Goal: Information Seeking & Learning: Learn about a topic

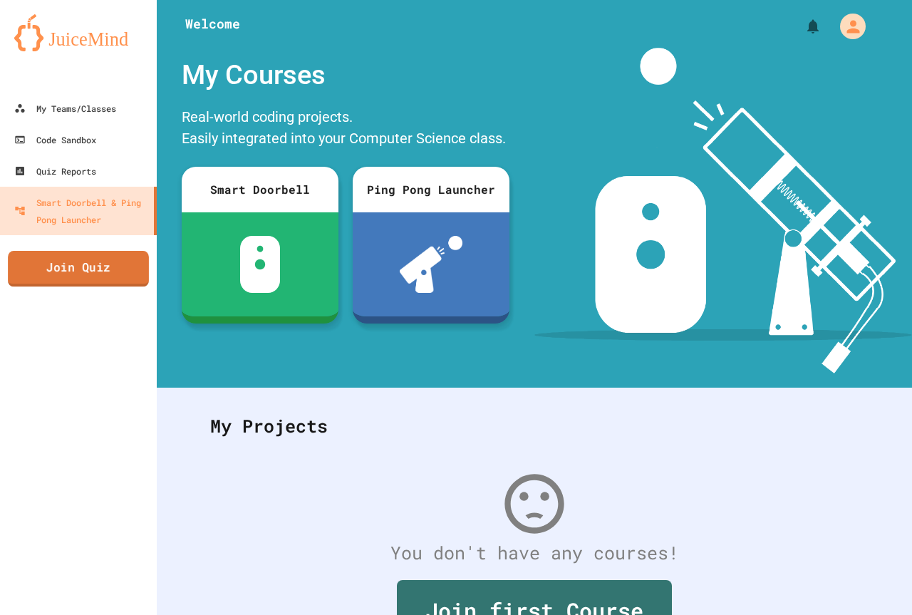
click at [104, 254] on link "Join Quiz" at bounding box center [78, 269] width 141 height 36
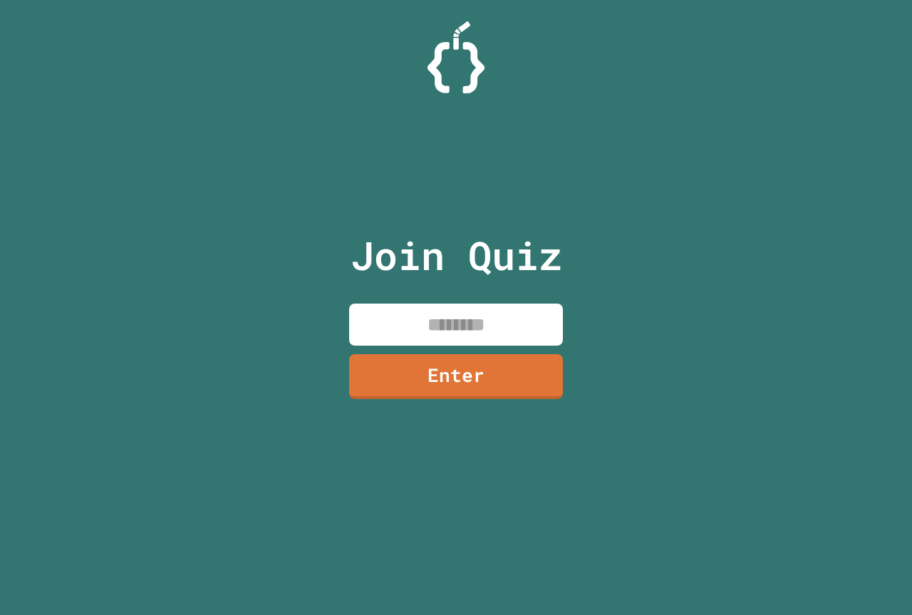
click at [376, 312] on input at bounding box center [456, 324] width 214 height 42
type input "********"
click at [410, 372] on link "Enter" at bounding box center [455, 374] width 211 height 47
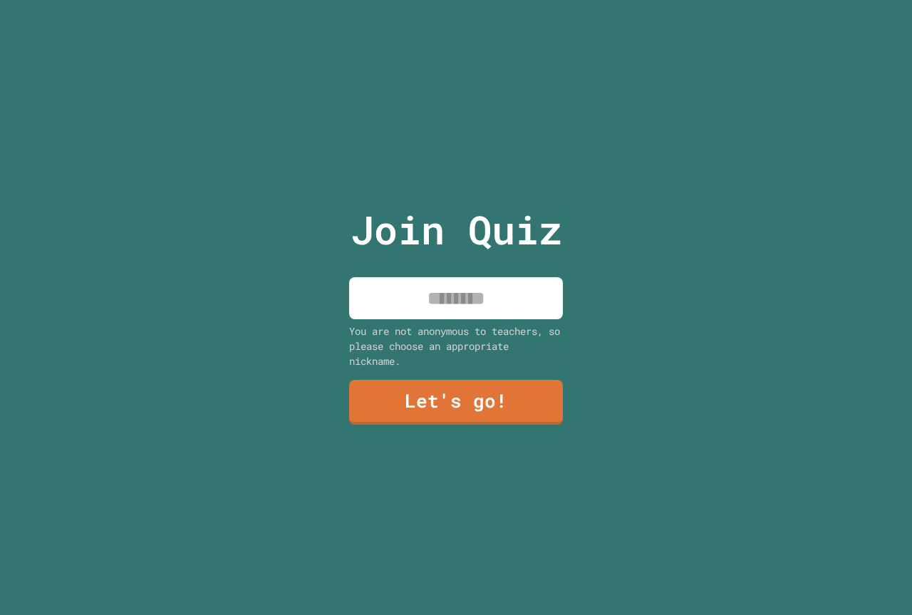
click at [455, 261] on div "Join Quiz You are not anonymous to teachers, so please choose an appropriate ni…" at bounding box center [456, 307] width 240 height 615
drag, startPoint x: 462, startPoint y: 293, endPoint x: 459, endPoint y: 279, distance: 14.5
click at [462, 291] on input at bounding box center [456, 298] width 214 height 42
type input "*******"
click at [447, 418] on link "Let's go!" at bounding box center [456, 400] width 207 height 47
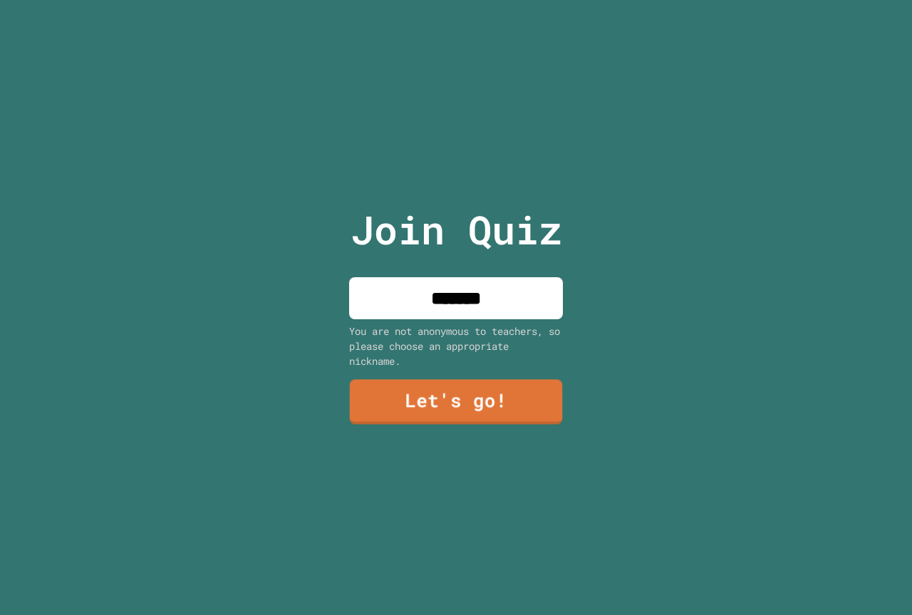
click at [456, 0] on div at bounding box center [456, 0] width 0 height 0
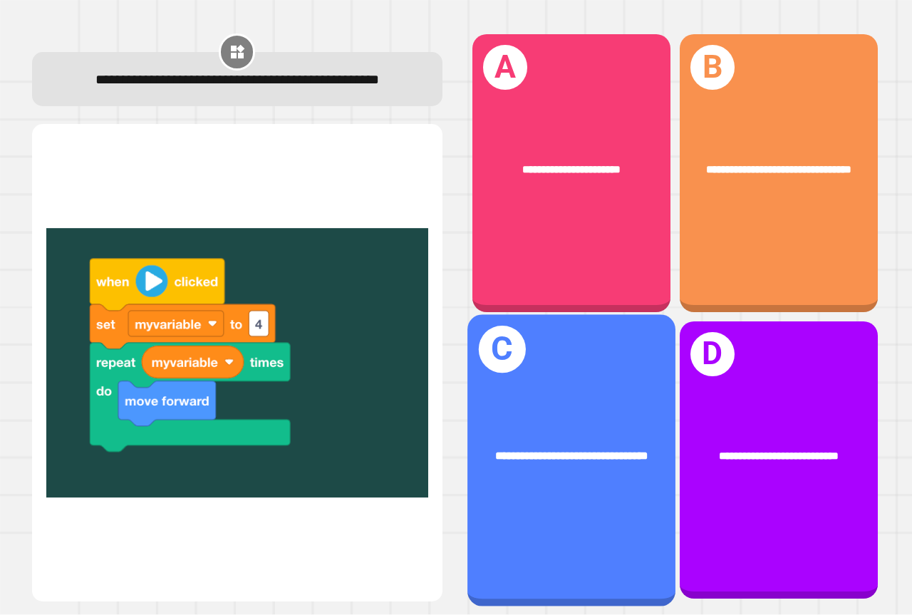
click at [490, 425] on div "**********" at bounding box center [571, 456] width 208 height 63
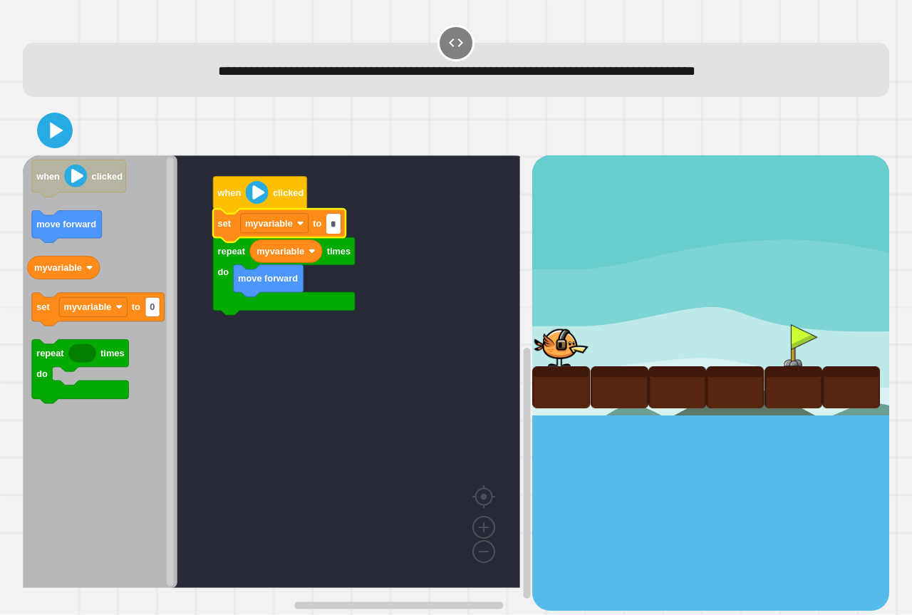
type input "*"
click at [56, 118] on icon at bounding box center [55, 130] width 28 height 28
click at [152, 152] on div at bounding box center [456, 130] width 866 height 50
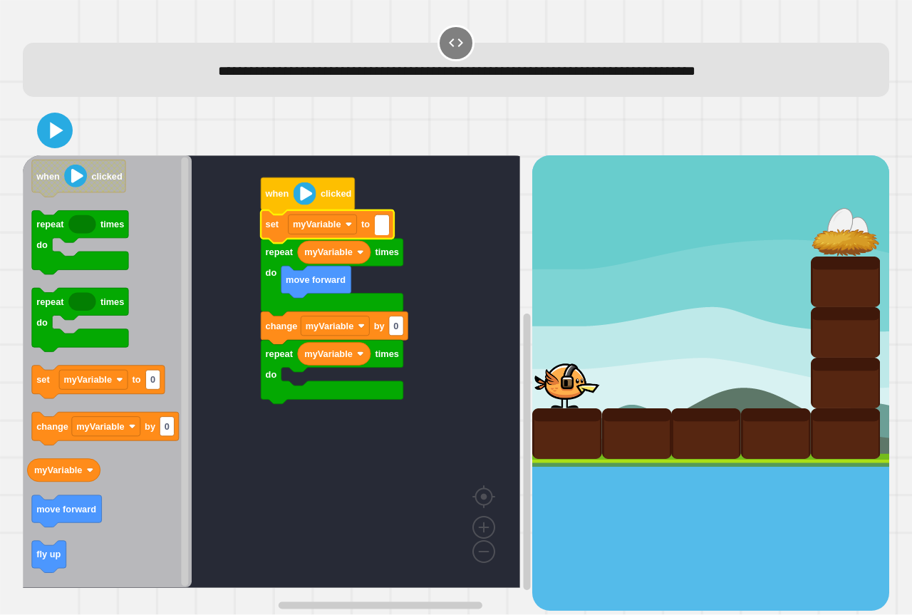
type input "*"
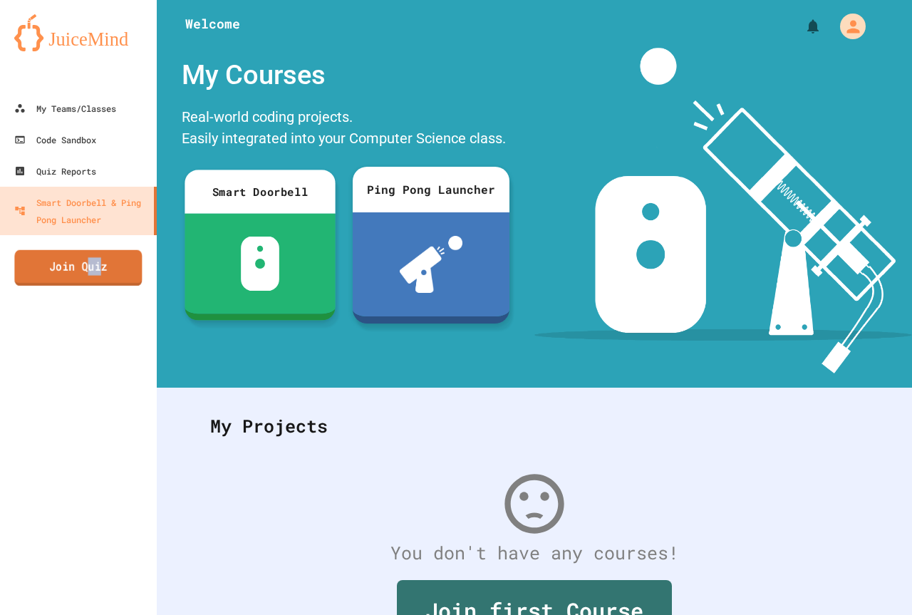
drag, startPoint x: 100, startPoint y: 269, endPoint x: 83, endPoint y: 272, distance: 16.8
click at [83, 272] on link "Join Quiz" at bounding box center [78, 268] width 128 height 36
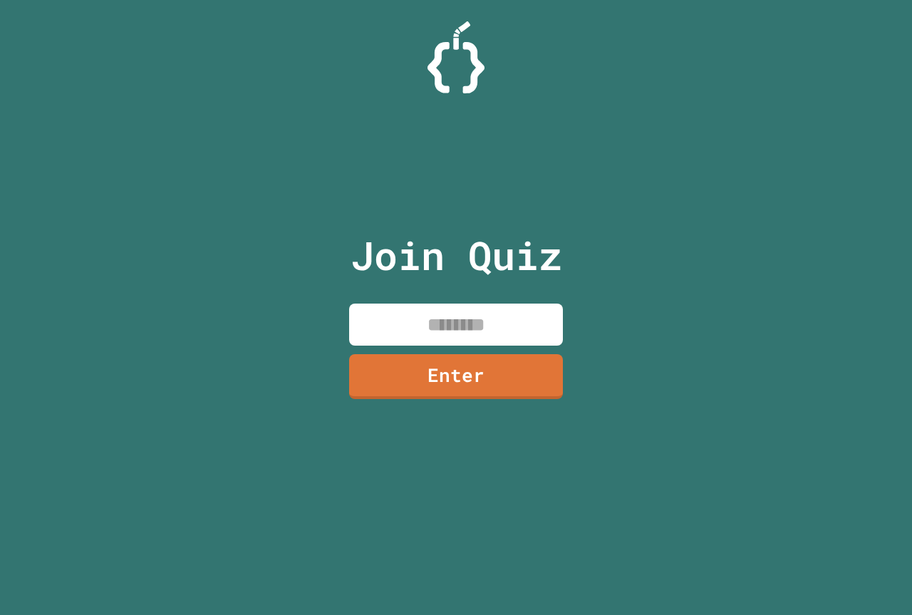
click at [392, 321] on input at bounding box center [456, 324] width 214 height 42
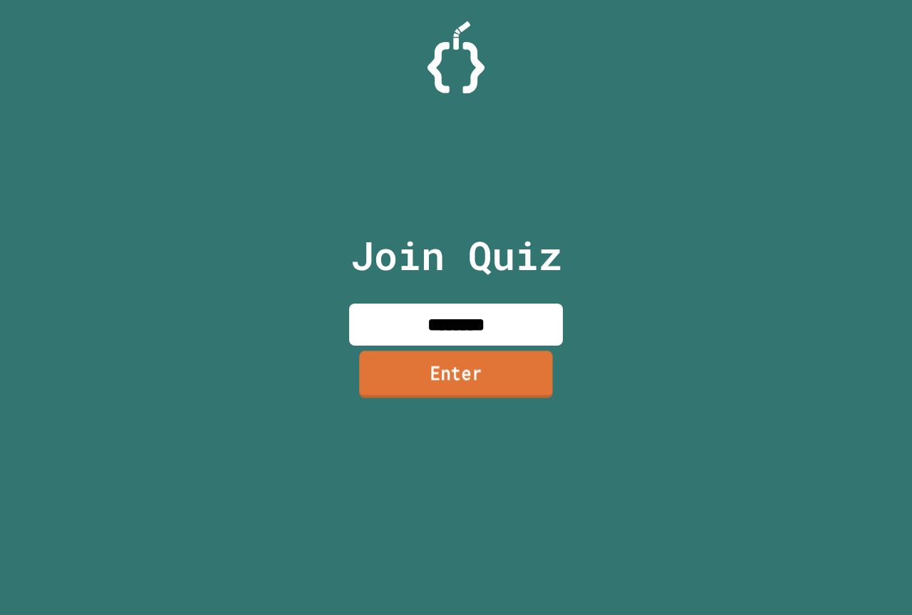
click at [482, 369] on link "Enter" at bounding box center [456, 373] width 194 height 47
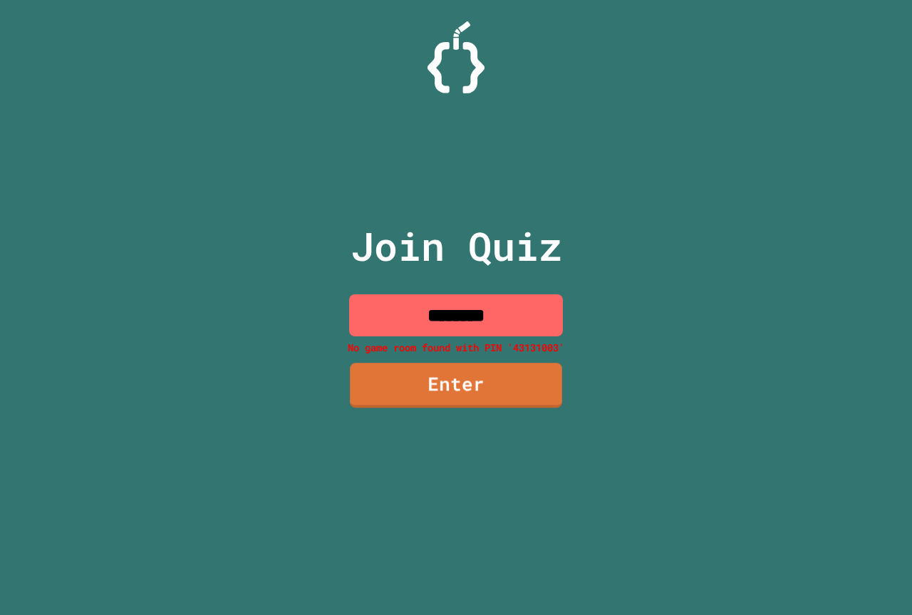
click at [525, 327] on input "********" at bounding box center [456, 315] width 214 height 42
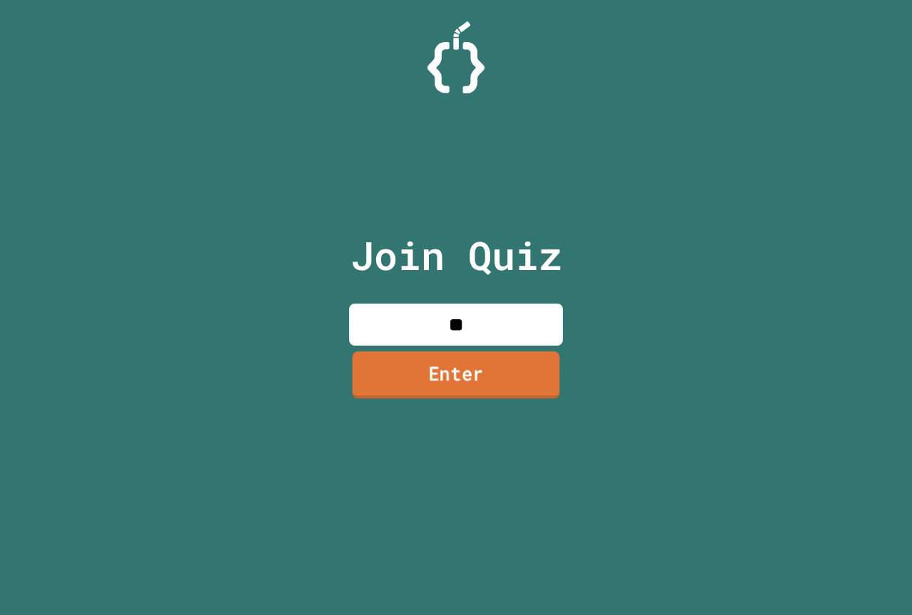
type input "*"
type input "********"
click at [551, 363] on link "Enter" at bounding box center [456, 373] width 199 height 47
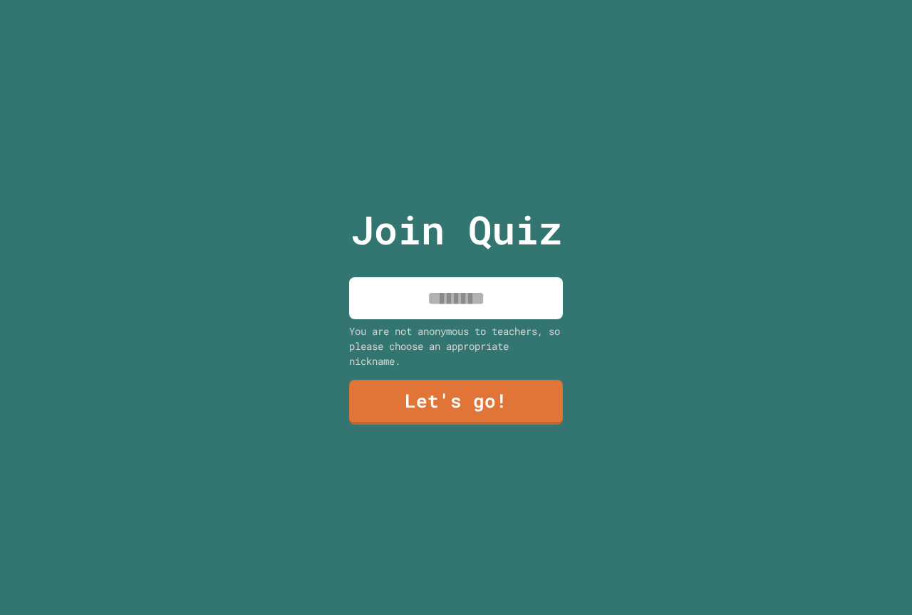
click at [515, 277] on input at bounding box center [456, 298] width 214 height 42
type input "*******"
click at [515, 390] on link "Let's go!" at bounding box center [456, 401] width 217 height 47
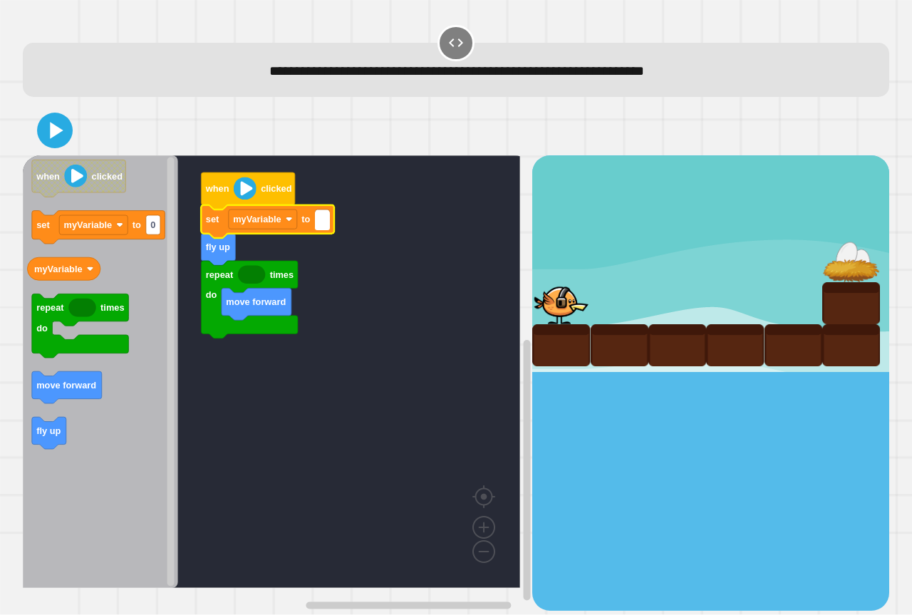
type input "*"
click at [309, 366] on rect "Blockly Workspace" at bounding box center [271, 371] width 497 height 432
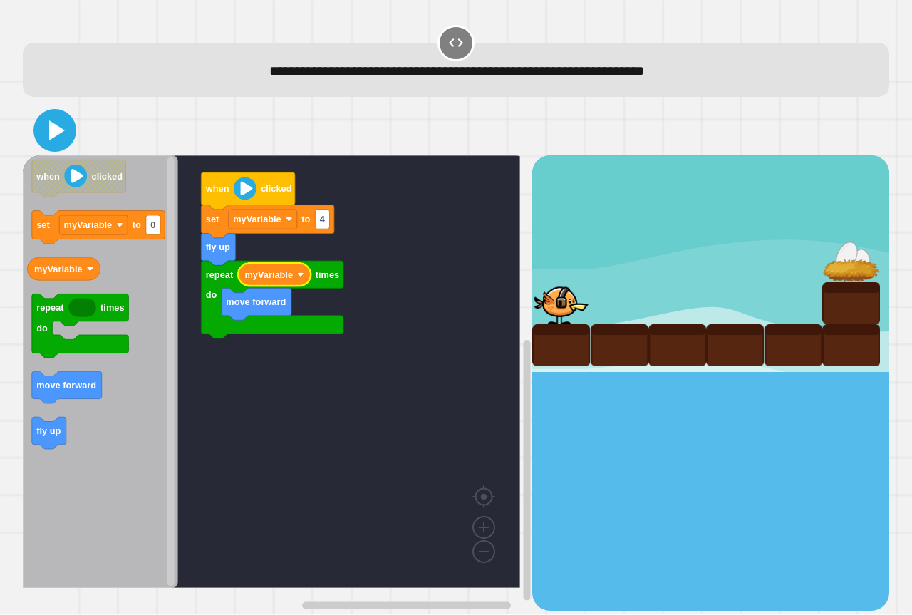
click at [53, 120] on icon at bounding box center [55, 130] width 34 height 34
click at [147, 115] on div at bounding box center [456, 130] width 866 height 50
click at [392, 340] on rect "Blockly Workspace" at bounding box center [271, 371] width 497 height 432
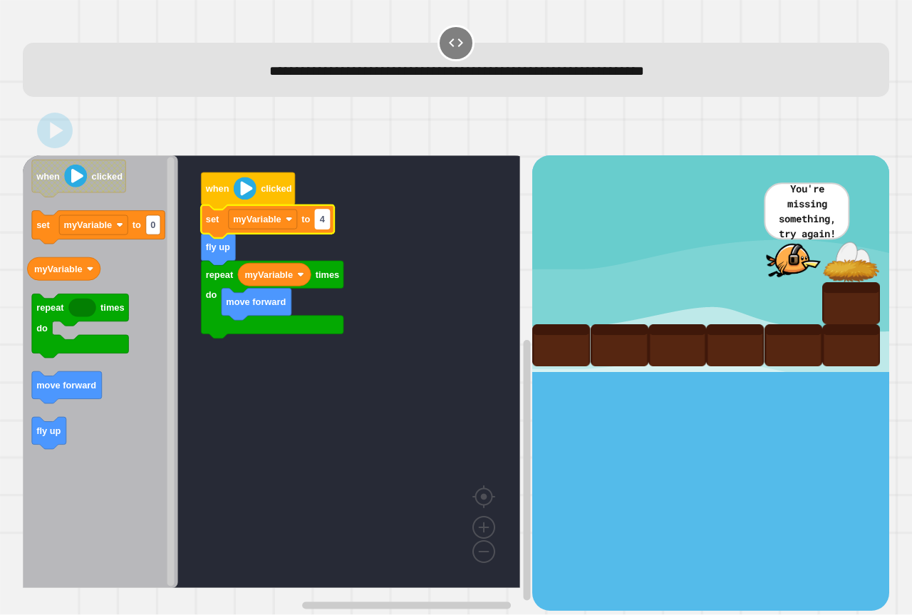
click at [326, 214] on rect "Blockly Workspace" at bounding box center [322, 218] width 14 height 19
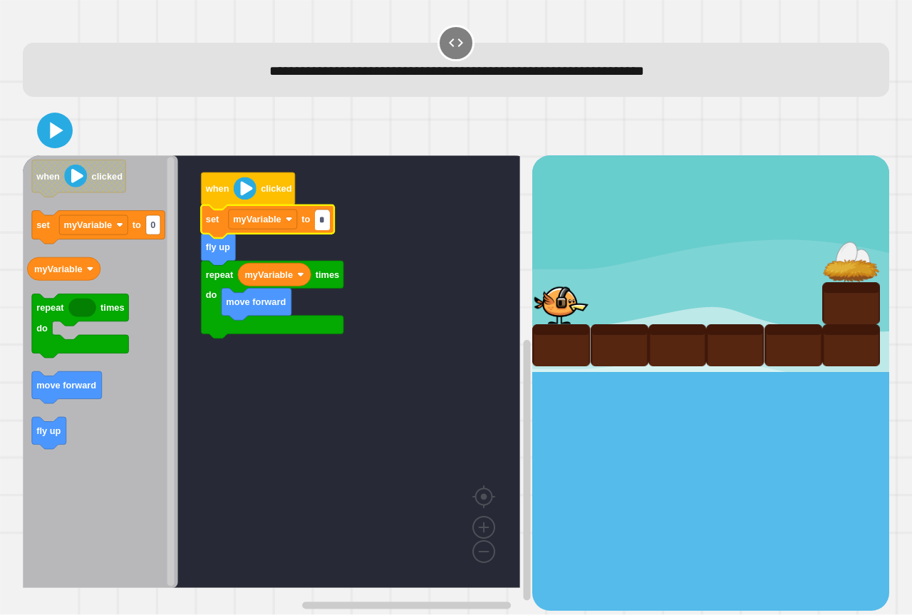
type input "*"
click at [73, 127] on div at bounding box center [456, 130] width 866 height 50
click at [52, 123] on icon at bounding box center [55, 130] width 34 height 34
click at [87, 123] on div at bounding box center [456, 130] width 866 height 50
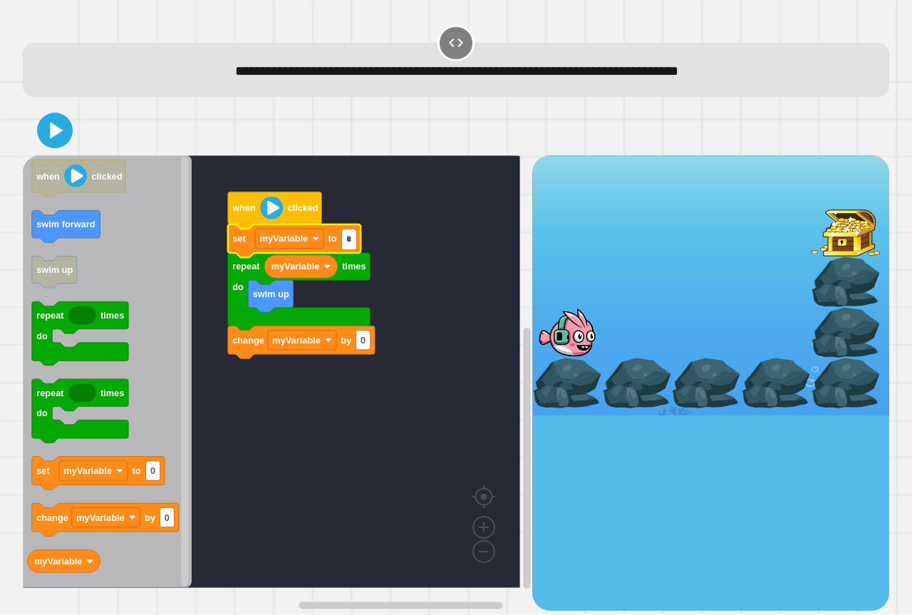
click at [337, 422] on rect "Blockly Workspace" at bounding box center [271, 371] width 497 height 432
click at [352, 244] on rect "Blockly Workspace" at bounding box center [349, 238] width 14 height 19
type input "*"
click at [374, 417] on rect "Blockly Workspace" at bounding box center [271, 371] width 497 height 432
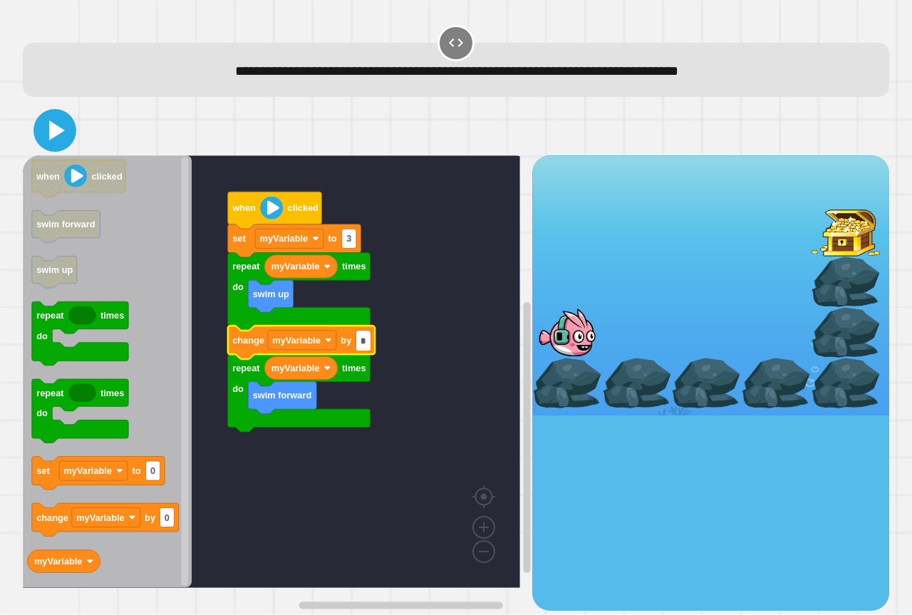
type input "*"
click at [58, 130] on icon at bounding box center [57, 130] width 16 height 20
click at [128, 123] on div at bounding box center [456, 130] width 866 height 50
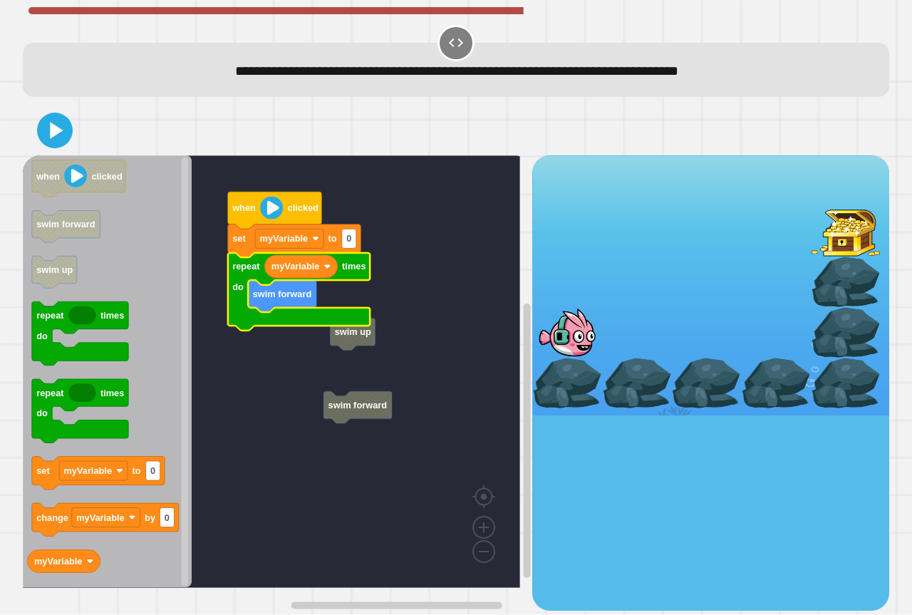
click at [353, 340] on g "swim forward swim up set myVariable to 0 myVariable repeat times do swim forwar…" at bounding box center [282, 371] width 518 height 432
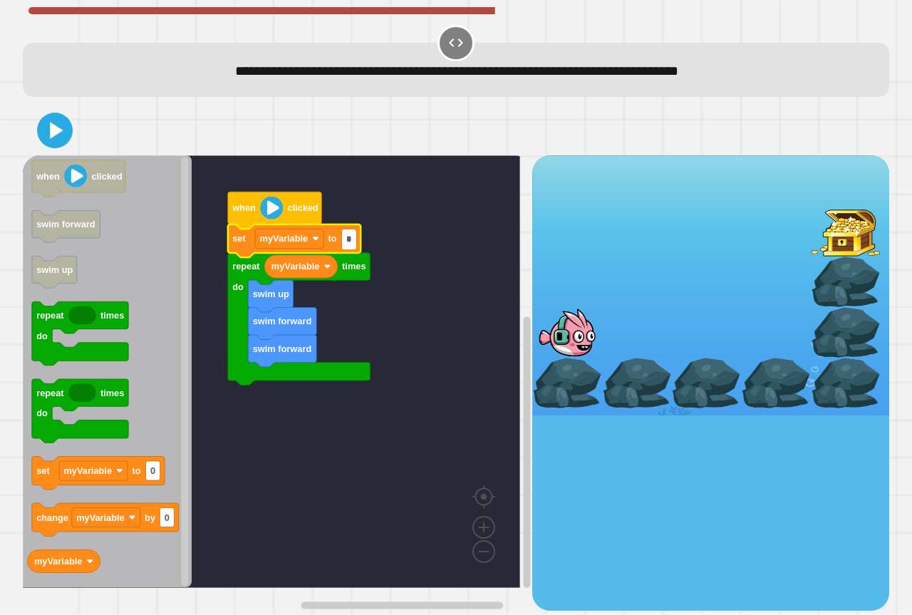
type input "*"
click at [227, 159] on rect "Blockly Workspace" at bounding box center [271, 371] width 497 height 432
click at [66, 125] on icon at bounding box center [54, 130] width 31 height 31
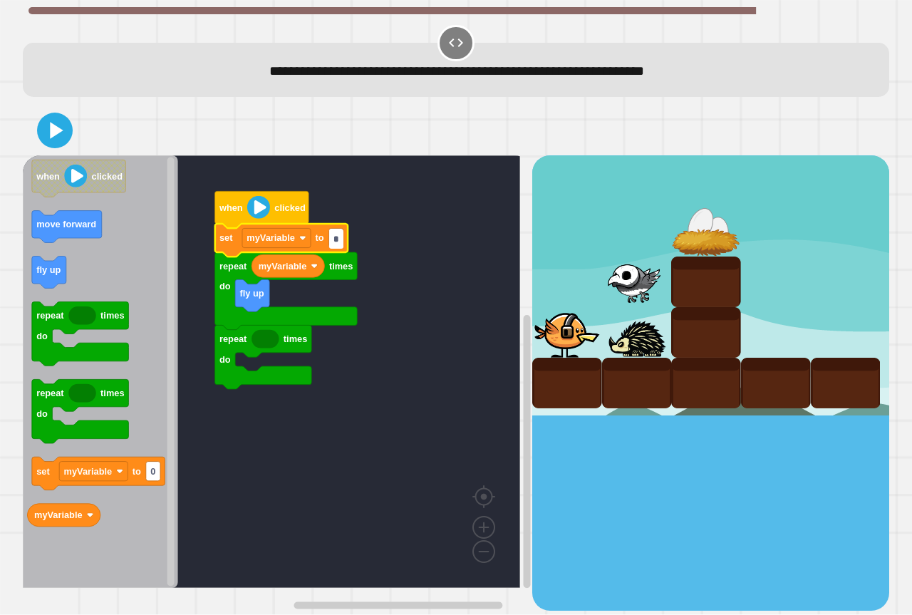
type input "*"
click at [383, 391] on rect "Blockly Workspace" at bounding box center [271, 371] width 497 height 432
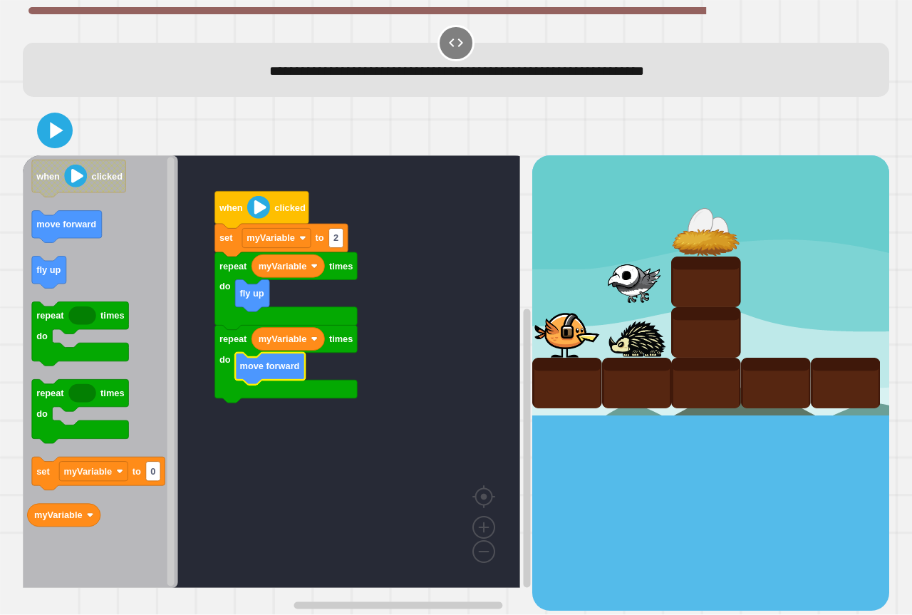
click at [62, 138] on icon at bounding box center [55, 130] width 28 height 28
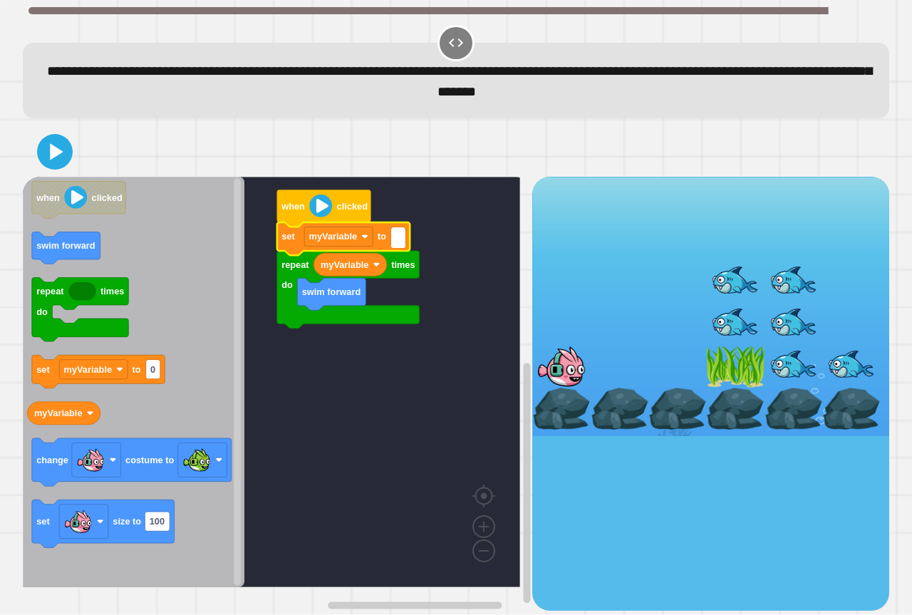
type input "*"
click at [293, 432] on rect "Blockly Workspace" at bounding box center [271, 382] width 497 height 410
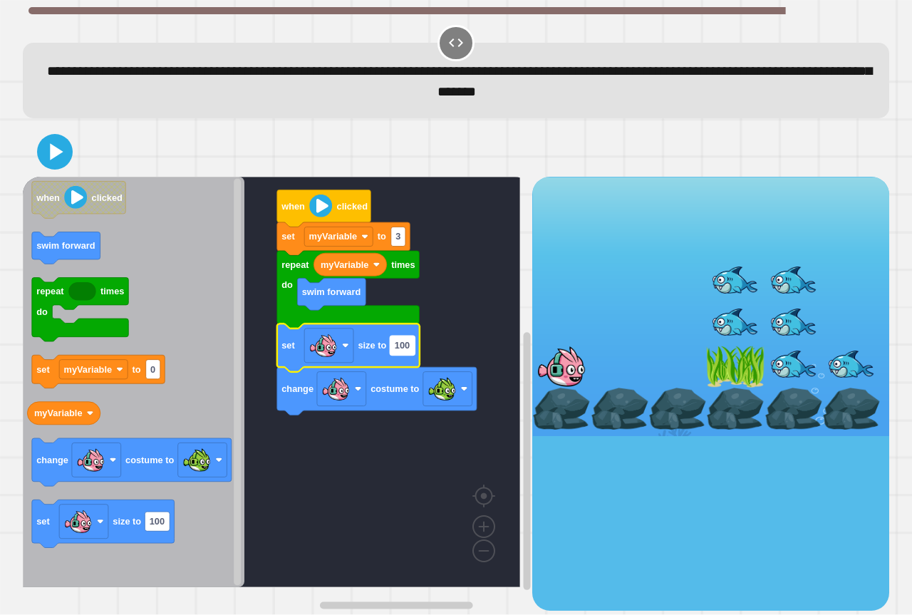
click at [397, 354] on rect "Blockly Workspace" at bounding box center [402, 345] width 25 height 19
type input "*"
drag, startPoint x: 38, startPoint y: 148, endPoint x: 78, endPoint y: 142, distance: 39.6
click at [41, 147] on icon at bounding box center [55, 152] width 34 height 34
click at [83, 143] on div at bounding box center [456, 152] width 866 height 50
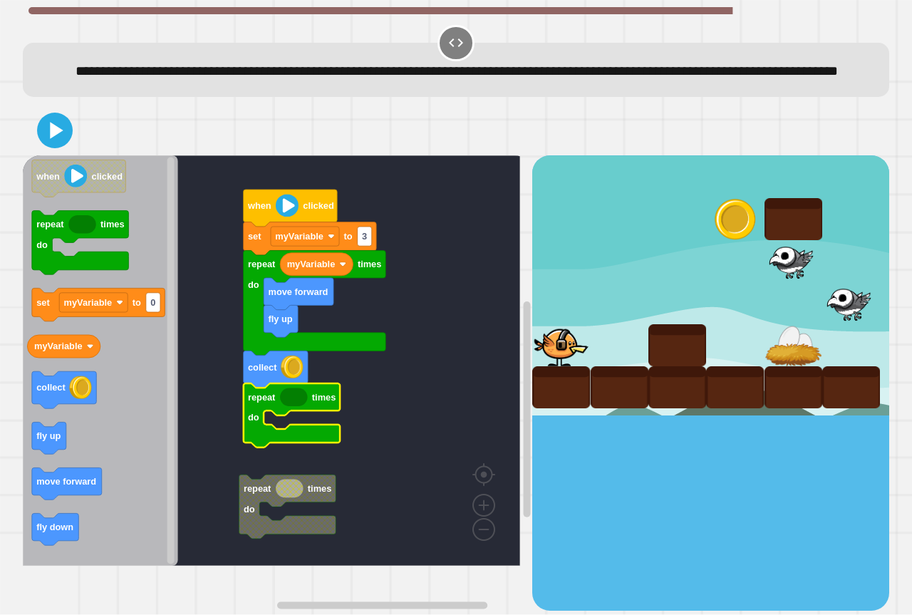
click at [76, 355] on icon "Blockly Workspace" at bounding box center [100, 360] width 155 height 410
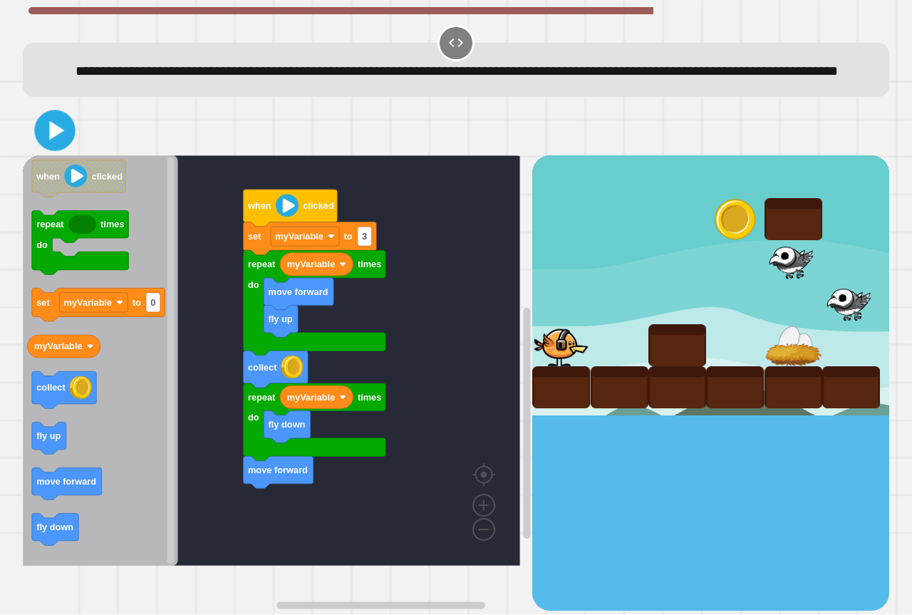
click at [52, 140] on icon at bounding box center [56, 130] width 15 height 19
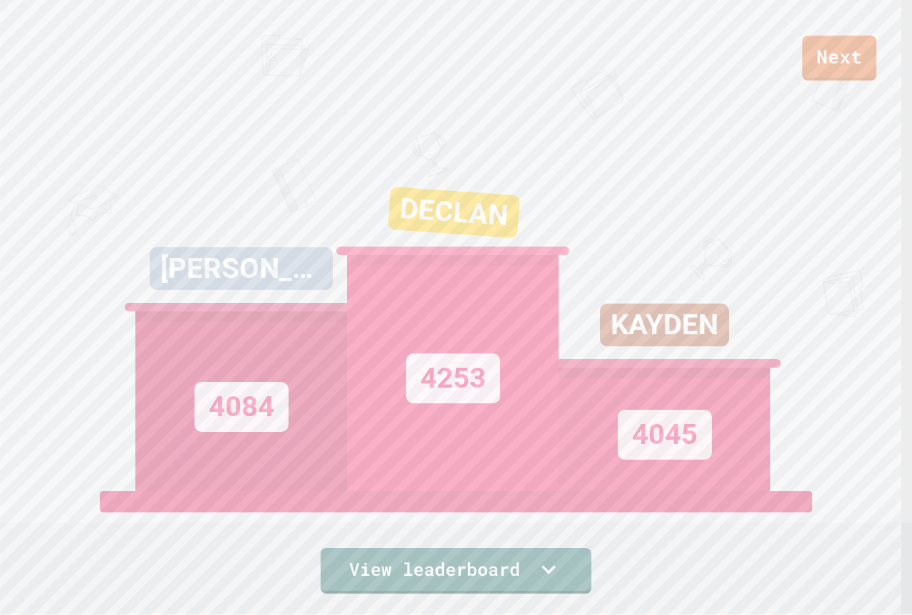
click at [845, 457] on div "Next ELAINE 4084 DECLAN 4253 KAYDEN 4045 View leaderboard" at bounding box center [456, 307] width 912 height 615
click at [866, 67] on link "Next" at bounding box center [839, 56] width 70 height 47
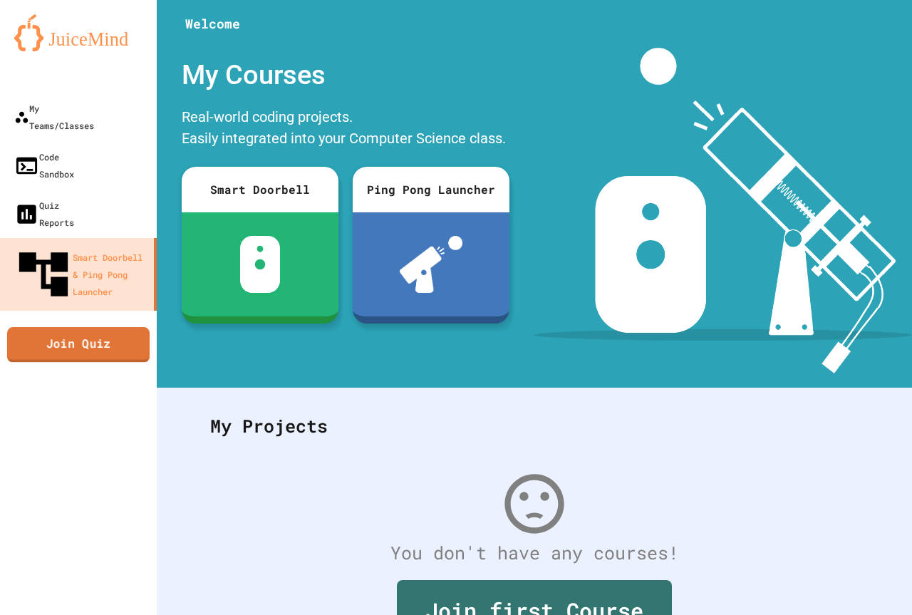
click at [64, 327] on link "Join Quiz" at bounding box center [78, 345] width 142 height 36
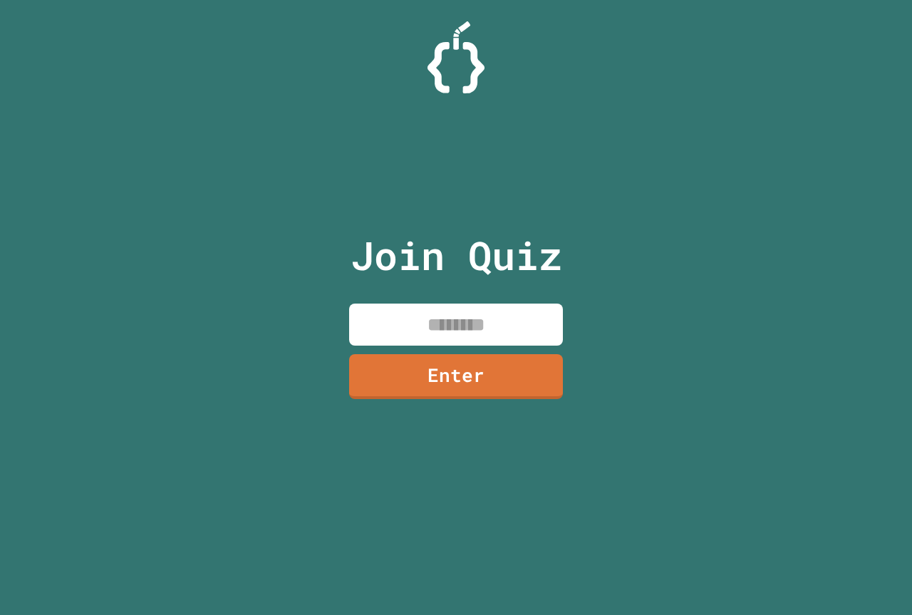
drag, startPoint x: 291, startPoint y: 301, endPoint x: 310, endPoint y: 295, distance: 20.1
click at [293, 299] on div "Join Quiz Enter" at bounding box center [456, 307] width 912 height 615
click at [414, 328] on input at bounding box center [456, 324] width 214 height 42
type input "********"
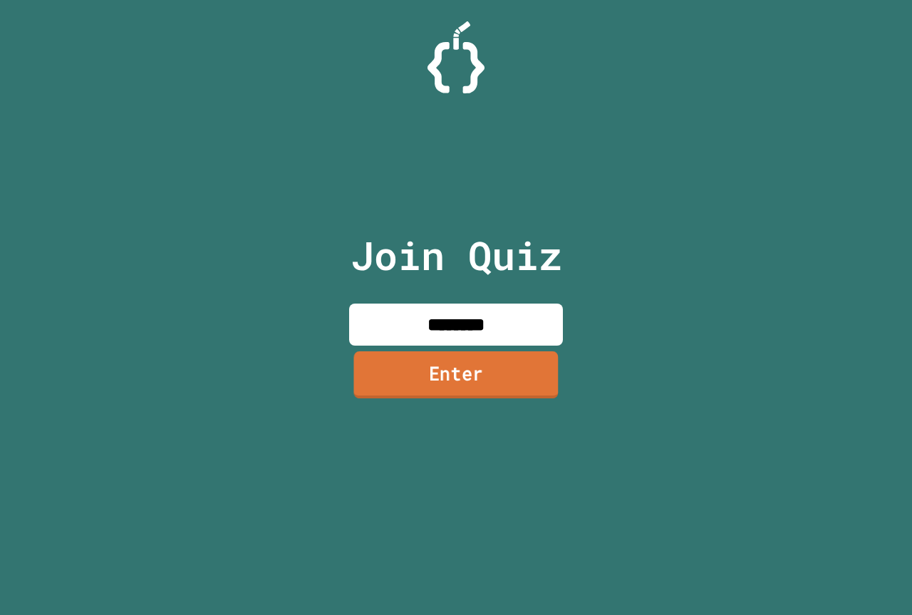
click at [473, 379] on link "Enter" at bounding box center [455, 374] width 204 height 47
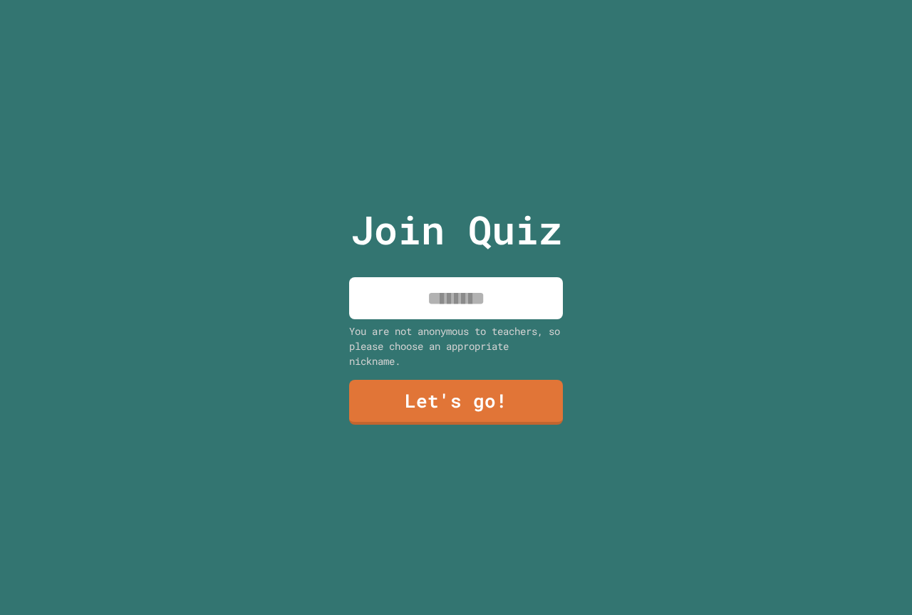
click at [475, 287] on input at bounding box center [456, 298] width 214 height 42
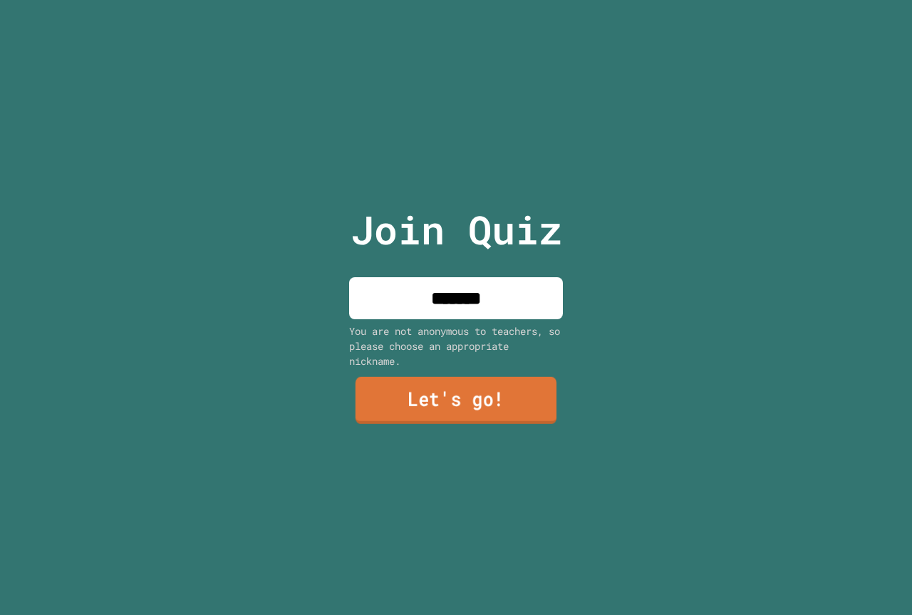
type input "*******"
click at [460, 379] on link "Let's go!" at bounding box center [455, 400] width 201 height 47
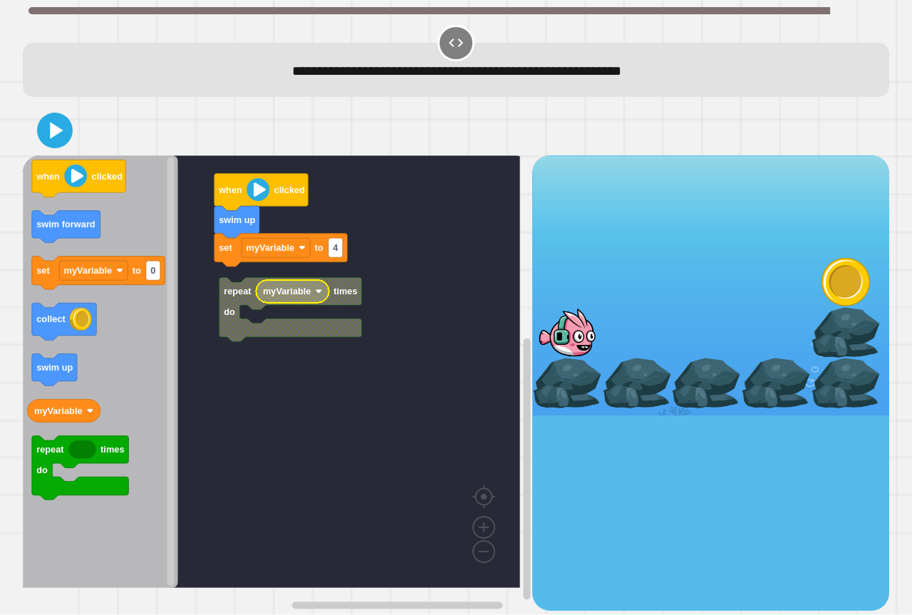
click at [246, 304] on g "set myVariable to 4 swim up when clicked repeat times do myVariable" at bounding box center [282, 371] width 518 height 432
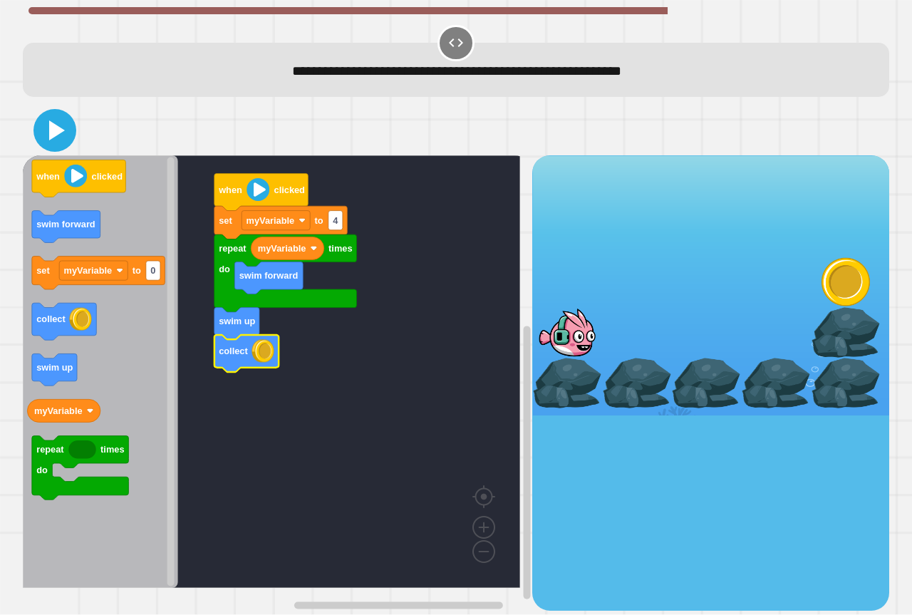
click at [59, 140] on icon at bounding box center [55, 130] width 34 height 34
drag, startPoint x: 77, startPoint y: 136, endPoint x: 110, endPoint y: 127, distance: 34.0
click at [80, 135] on div at bounding box center [456, 130] width 866 height 50
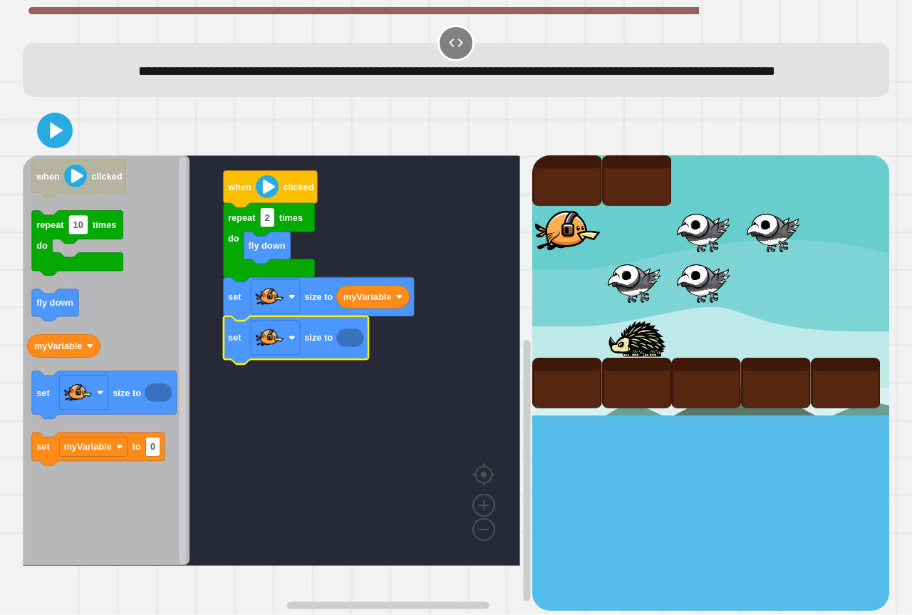
click at [351, 348] on icon "Blockly Workspace" at bounding box center [349, 338] width 27 height 19
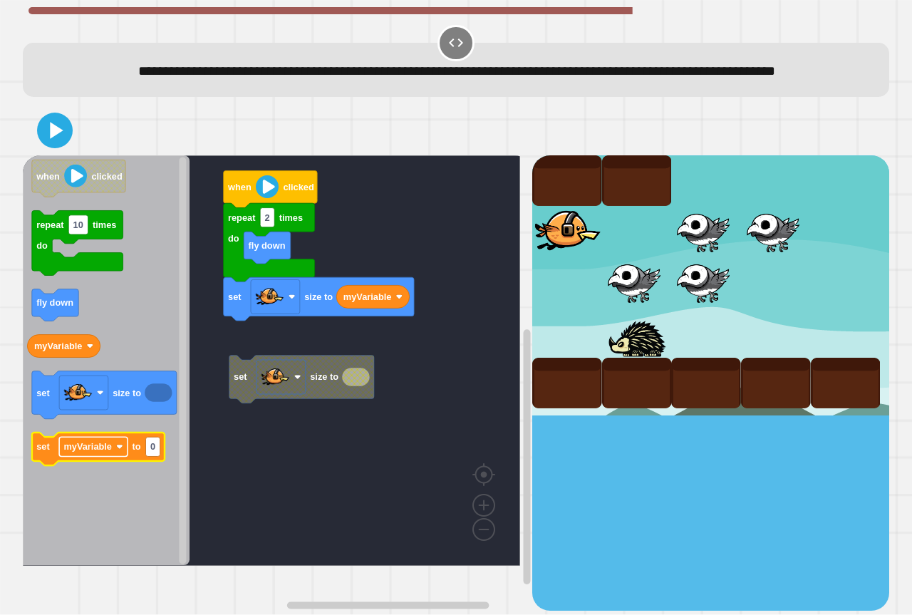
click at [60, 457] on rect "Blockly Workspace" at bounding box center [93, 446] width 68 height 19
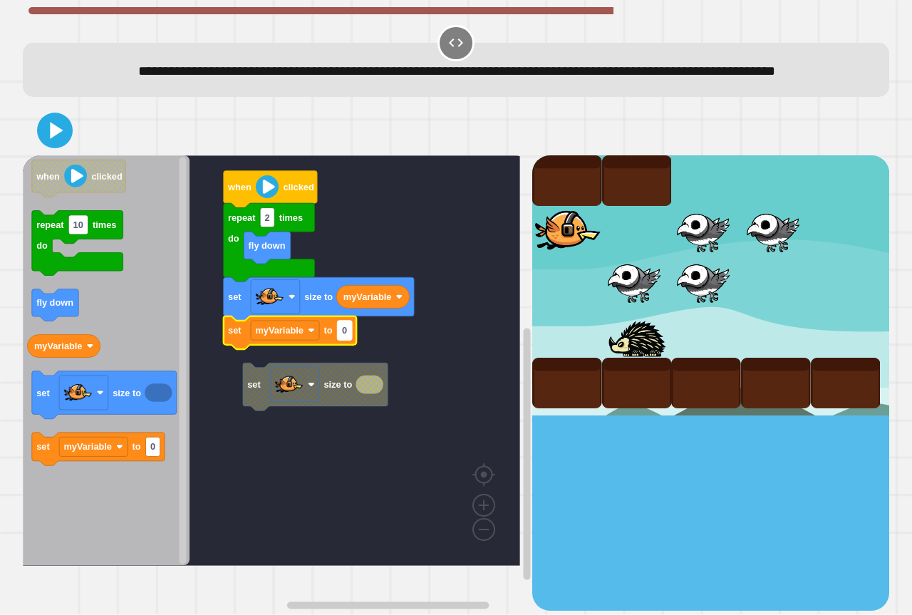
click at [343, 336] on text "0" at bounding box center [344, 331] width 5 height 11
type input "***"
drag, startPoint x: 45, startPoint y: 154, endPoint x: 103, endPoint y: 207, distance: 78.1
click at [46, 147] on icon at bounding box center [55, 130] width 34 height 34
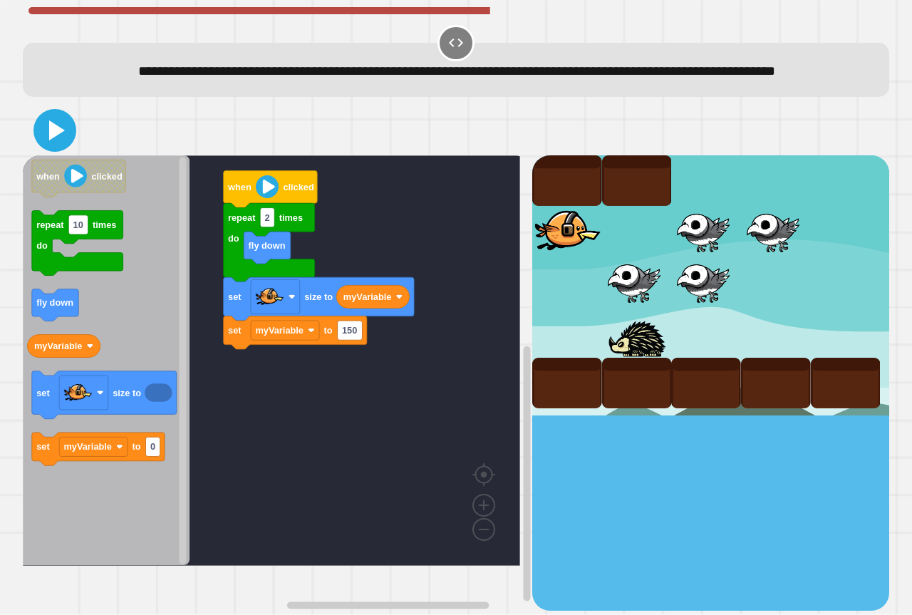
drag, startPoint x: 49, startPoint y: 157, endPoint x: 53, endPoint y: 150, distance: 7.7
click at [51, 140] on icon at bounding box center [57, 130] width 16 height 20
click at [452, 188] on rect "Blockly Workspace" at bounding box center [271, 360] width 497 height 410
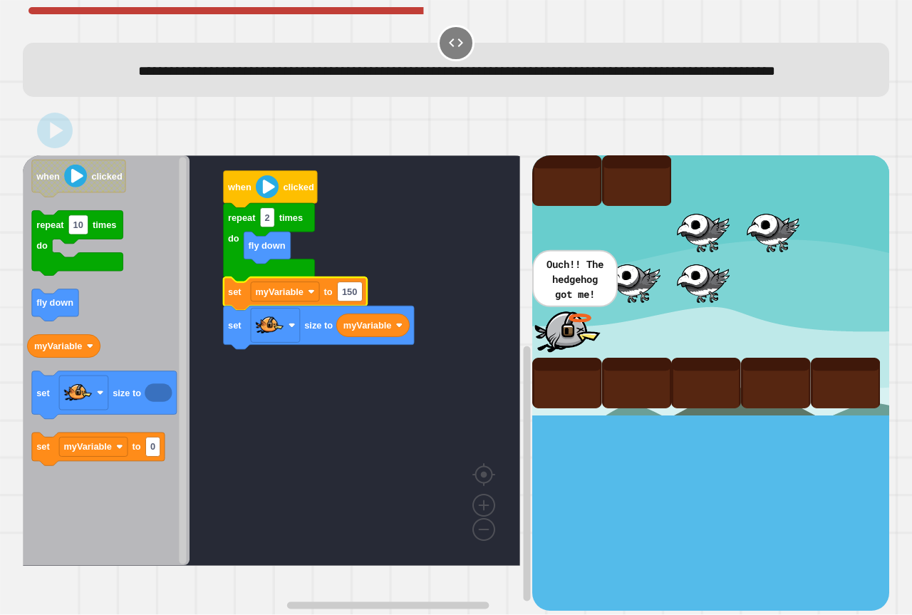
click at [58, 139] on icon at bounding box center [56, 131] width 13 height 16
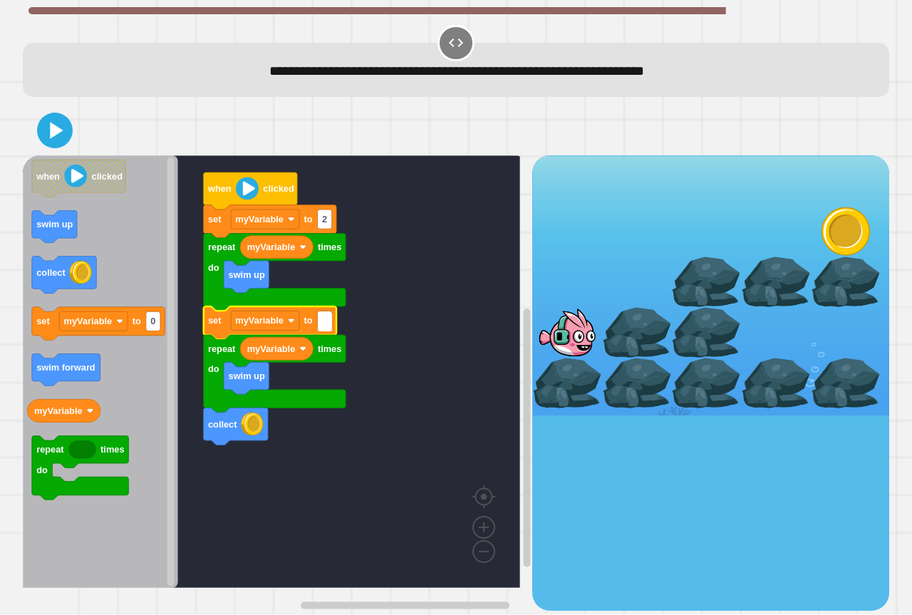
type input "*"
click at [294, 489] on rect "Blockly Workspace" at bounding box center [271, 371] width 497 height 432
click at [57, 119] on icon at bounding box center [54, 130] width 31 height 31
click at [93, 128] on div at bounding box center [456, 130] width 866 height 50
drag, startPoint x: 150, startPoint y: 132, endPoint x: 162, endPoint y: 138, distance: 13.7
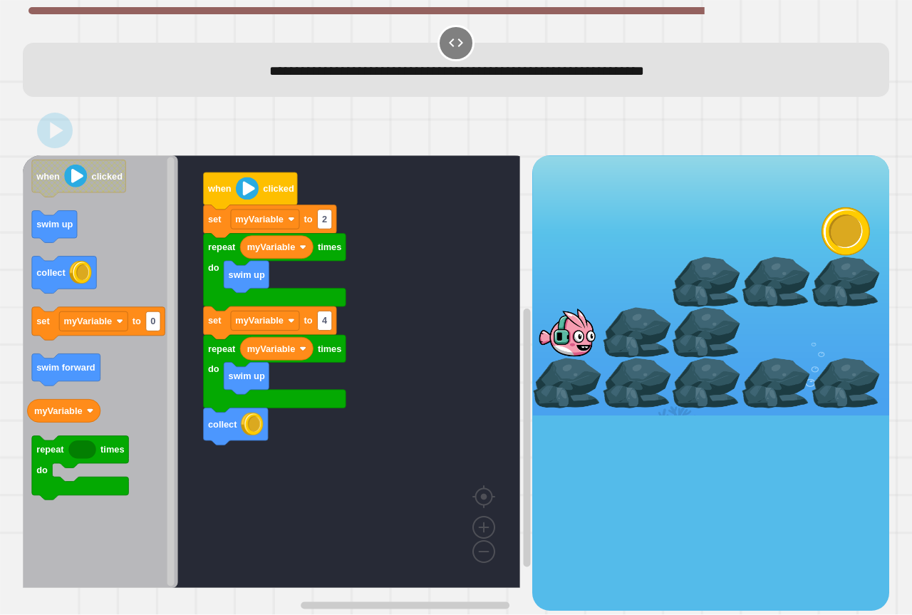
click at [151, 133] on div at bounding box center [456, 130] width 866 height 50
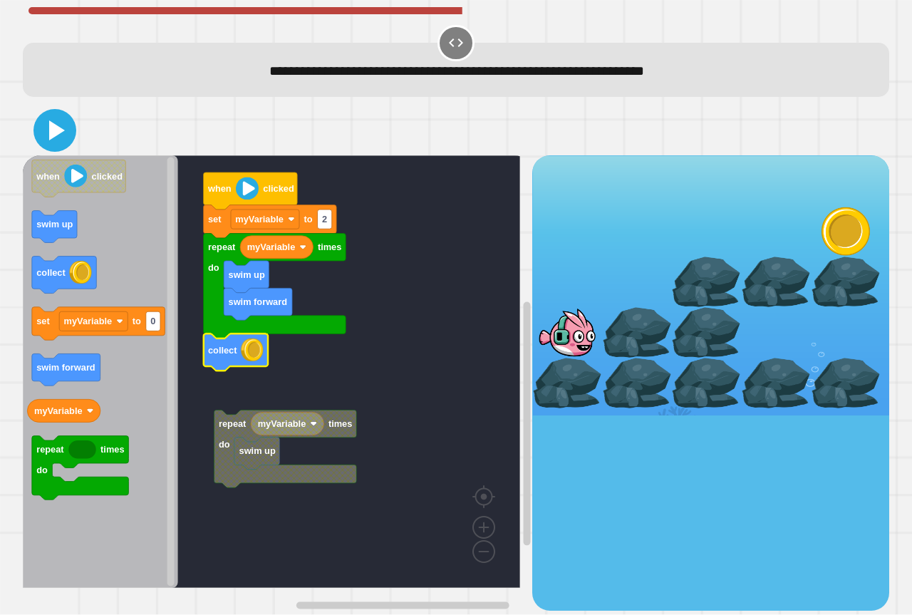
click at [58, 115] on icon at bounding box center [55, 130] width 34 height 34
click at [135, 113] on div at bounding box center [456, 130] width 866 height 50
click at [281, 168] on rect "Blockly Workspace" at bounding box center [271, 371] width 497 height 432
click at [288, 167] on rect "Blockly Workspace" at bounding box center [271, 371] width 497 height 432
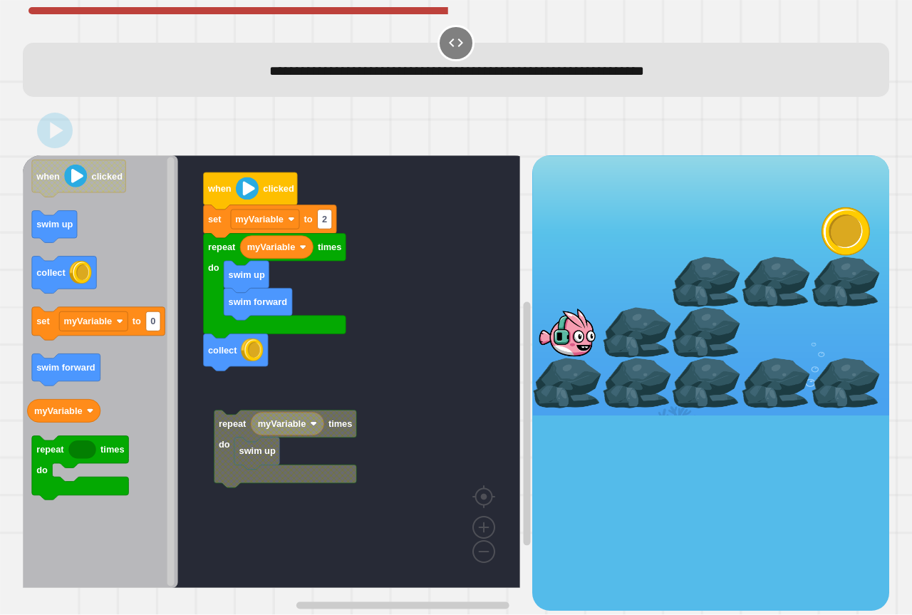
click at [424, 172] on rect "Blockly Workspace" at bounding box center [271, 371] width 497 height 432
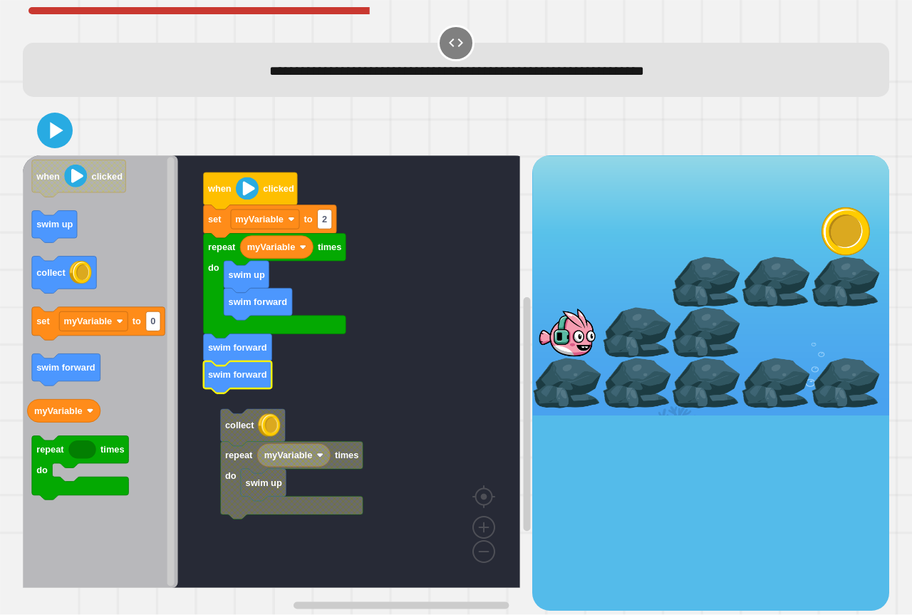
click at [65, 147] on div at bounding box center [456, 130] width 866 height 50
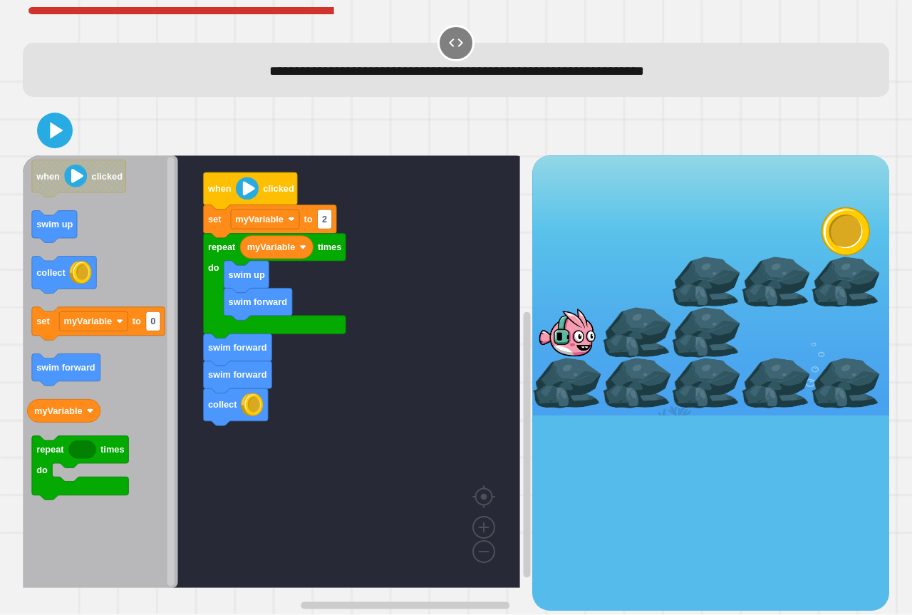
click at [51, 109] on div at bounding box center [456, 130] width 866 height 50
click at [54, 118] on icon at bounding box center [55, 130] width 29 height 29
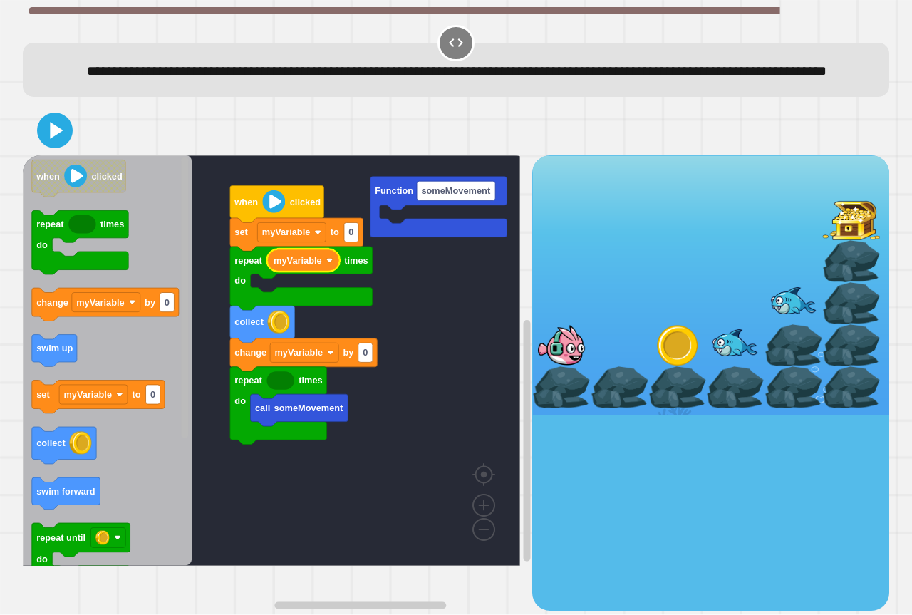
click at [238, 167] on div "Function someMovement call someMovement repeat times do change myVariable by 0 …" at bounding box center [456, 357] width 866 height 504
click at [406, 272] on rect "Blockly Workspace" at bounding box center [271, 360] width 497 height 410
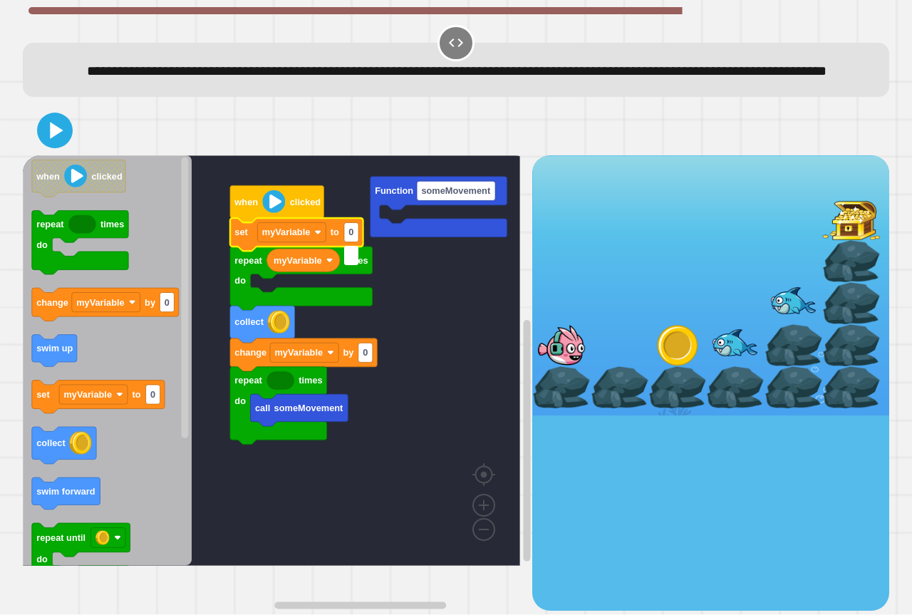
type input "*"
click at [410, 350] on rect "Blockly Workspace" at bounding box center [271, 360] width 497 height 410
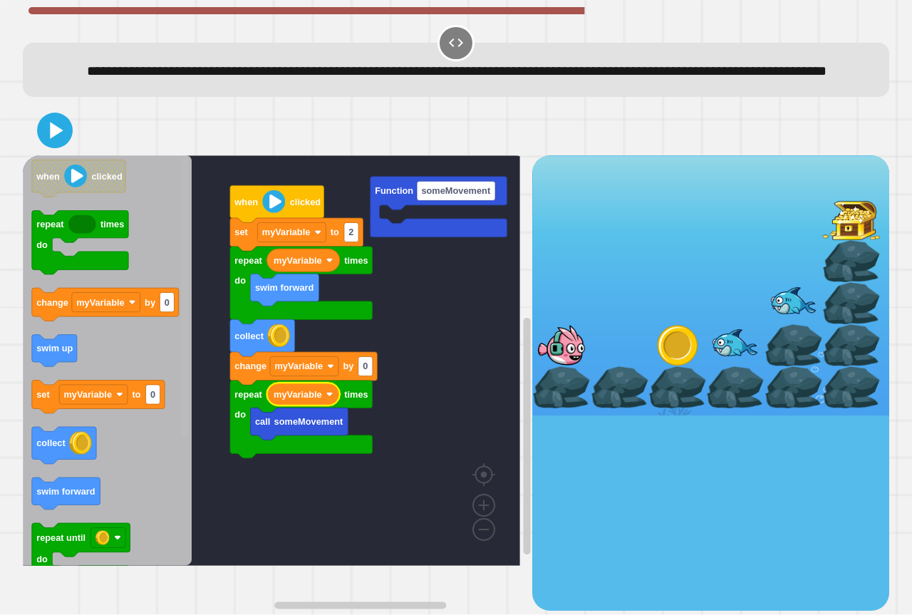
click at [209, 232] on div "Function someMovement when clicked call someMovement repeat times do myVariable…" at bounding box center [277, 382] width 509 height 454
click at [219, 378] on rect "Blockly Workspace" at bounding box center [271, 360] width 497 height 410
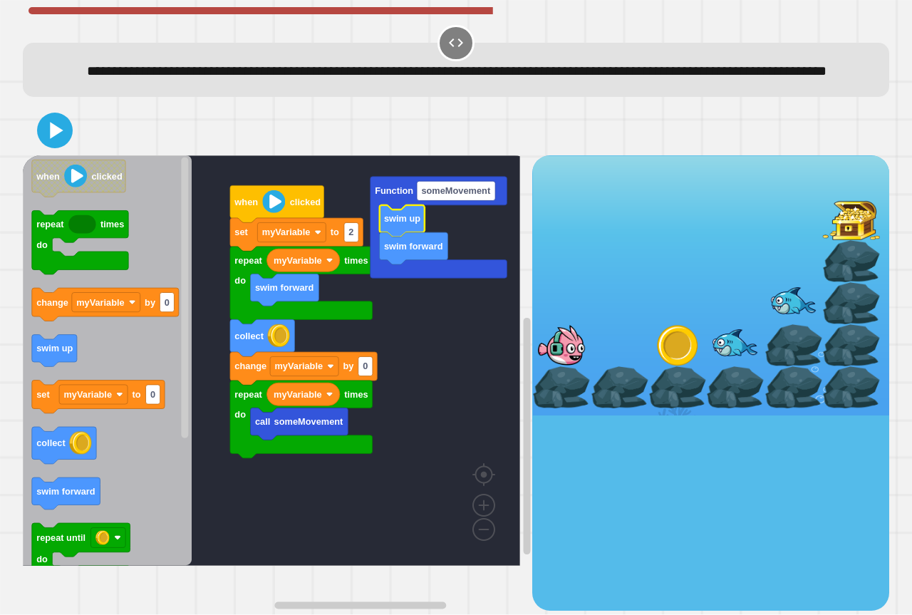
click at [76, 145] on div at bounding box center [456, 130] width 866 height 50
click at [56, 145] on icon at bounding box center [55, 130] width 34 height 34
click at [132, 132] on div at bounding box center [456, 130] width 866 height 50
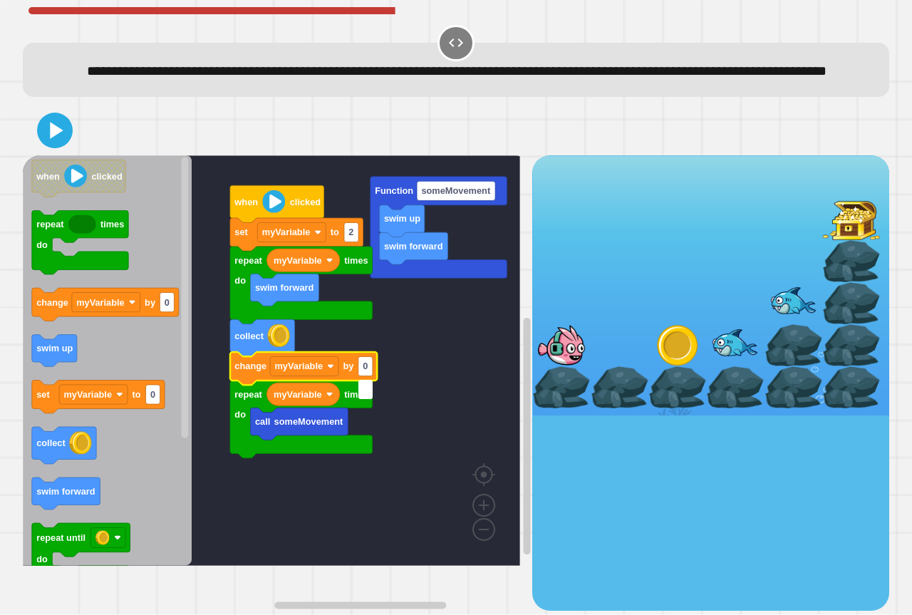
type input "*"
click at [55, 138] on icon at bounding box center [55, 130] width 34 height 34
click at [185, 135] on div at bounding box center [456, 130] width 866 height 50
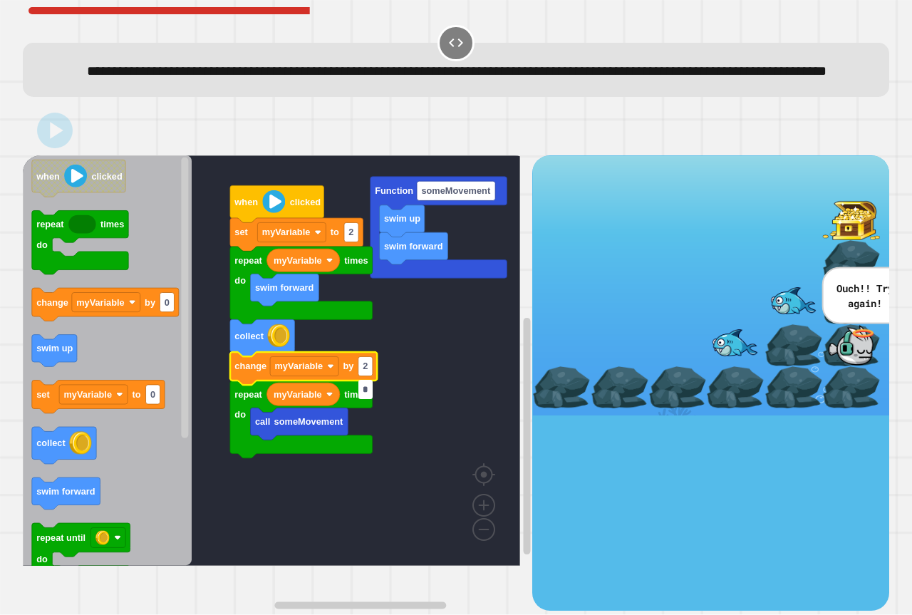
click at [365, 393] on input "*" at bounding box center [365, 389] width 14 height 19
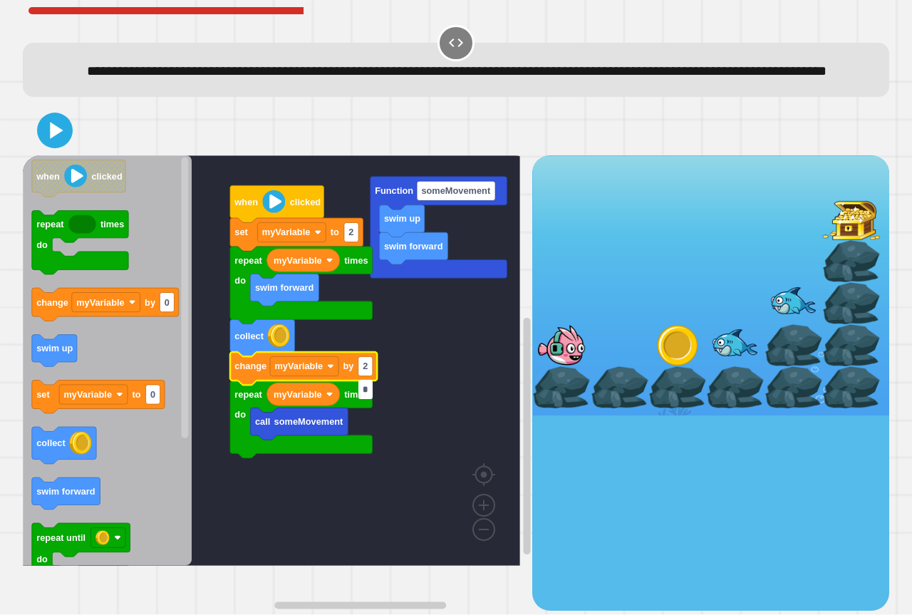
click at [368, 390] on input "*" at bounding box center [365, 389] width 14 height 19
type input "*"
click at [56, 140] on icon at bounding box center [57, 130] width 16 height 20
click at [179, 128] on div "Function someMovement swim up swim forward when clicked set myVariable to 2 rep…" at bounding box center [456, 358] width 875 height 514
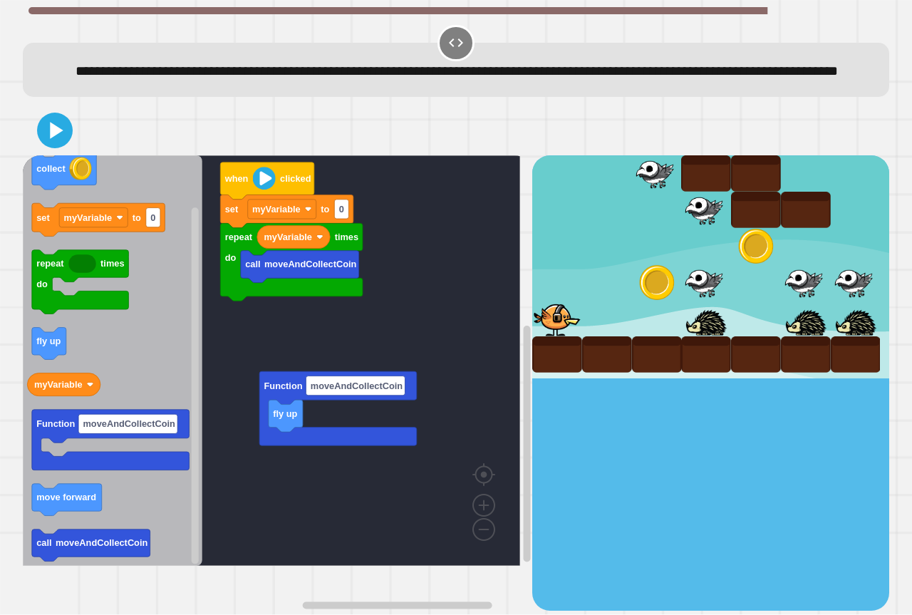
click at [175, 514] on icon "Blockly Workspace" at bounding box center [113, 360] width 180 height 410
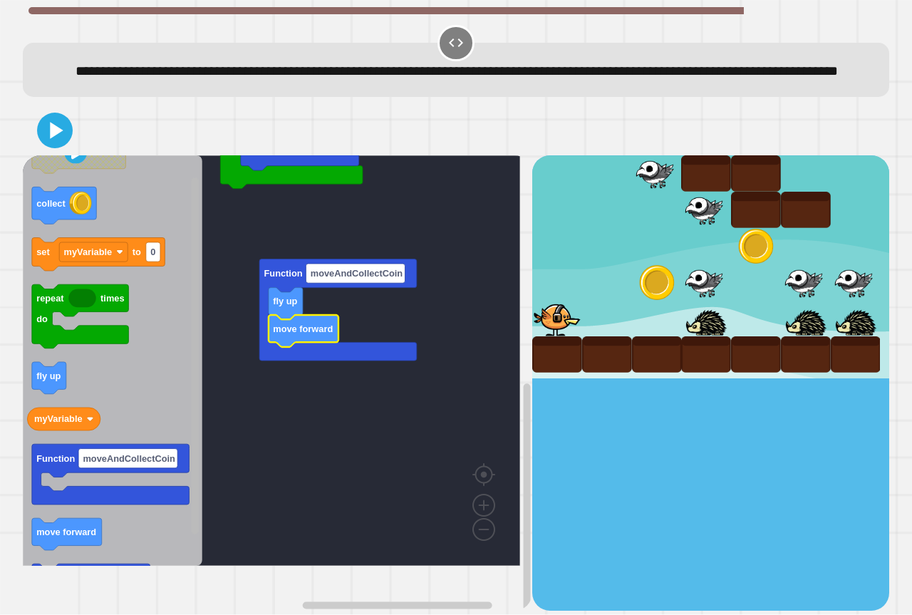
click at [197, 389] on rect "Blockly Workspace" at bounding box center [195, 356] width 7 height 356
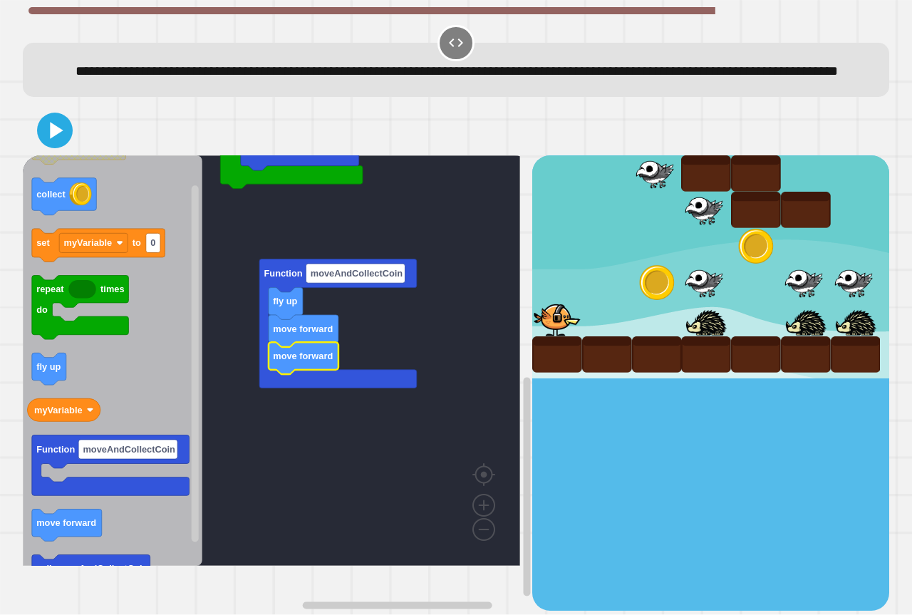
click at [227, 354] on rect "Blockly Workspace" at bounding box center [271, 360] width 497 height 410
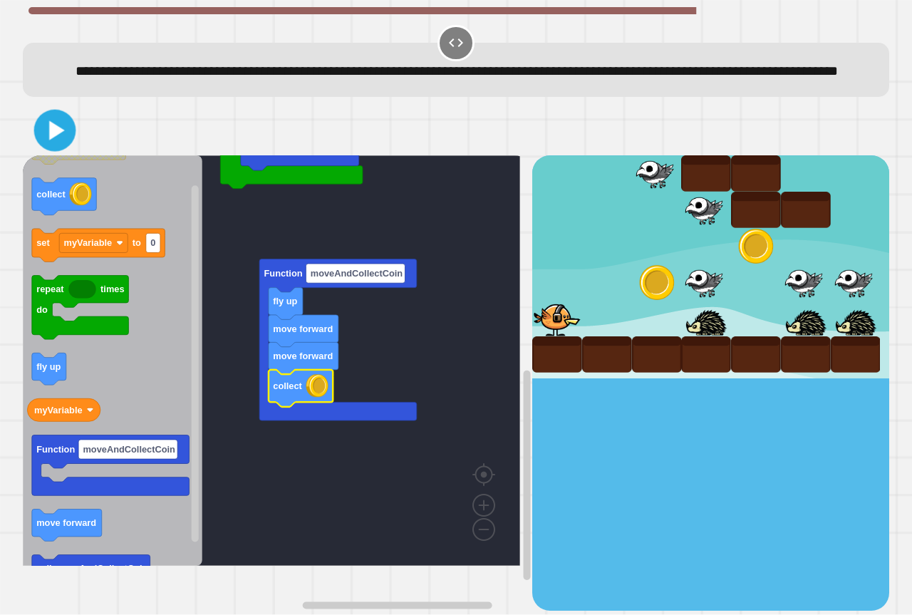
click at [63, 147] on icon at bounding box center [54, 130] width 33 height 33
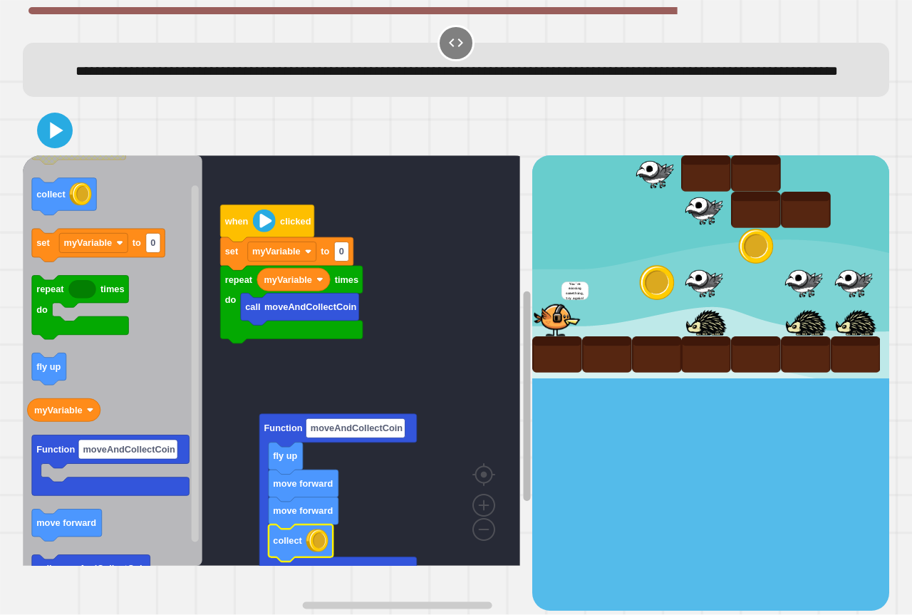
click at [526, 384] on div "call moveAndCollectCoin repeat times do myVariable set myVariable to 0 when cli…" at bounding box center [456, 382] width 866 height 454
click at [274, 415] on rect "Blockly Workspace" at bounding box center [271, 360] width 497 height 410
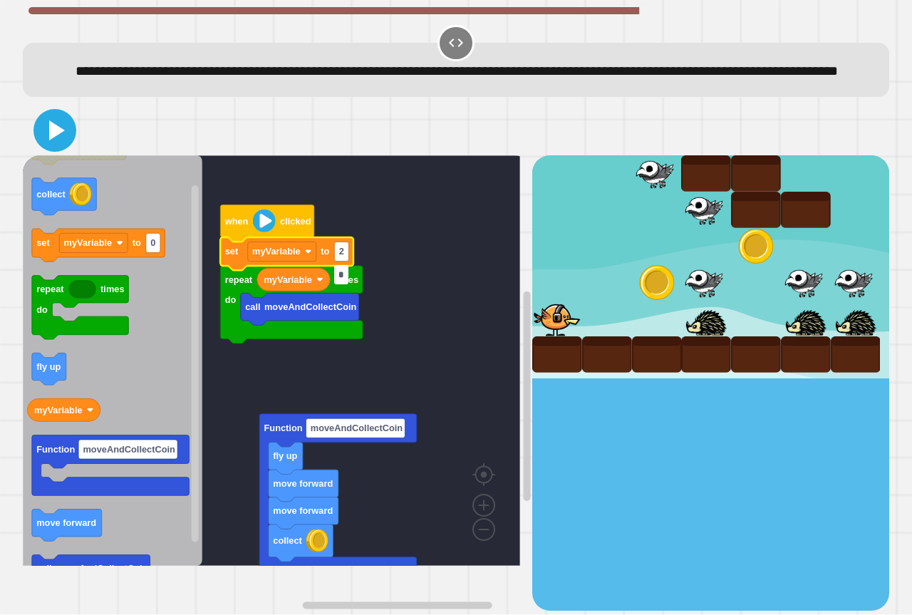
type input "*"
click at [56, 140] on icon at bounding box center [57, 130] width 16 height 20
click at [123, 147] on div at bounding box center [456, 130] width 866 height 50
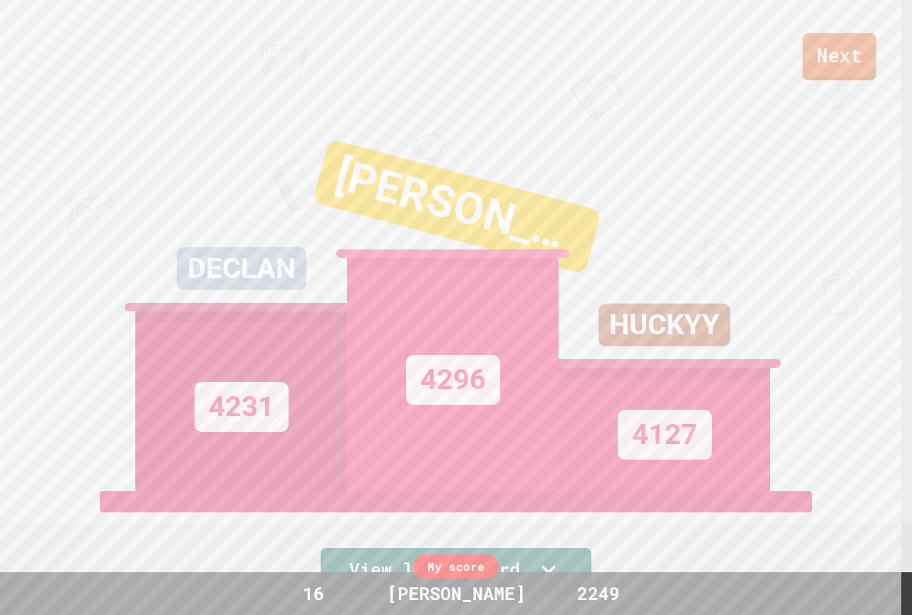
click at [841, 54] on link "Next" at bounding box center [838, 56] width 73 height 47
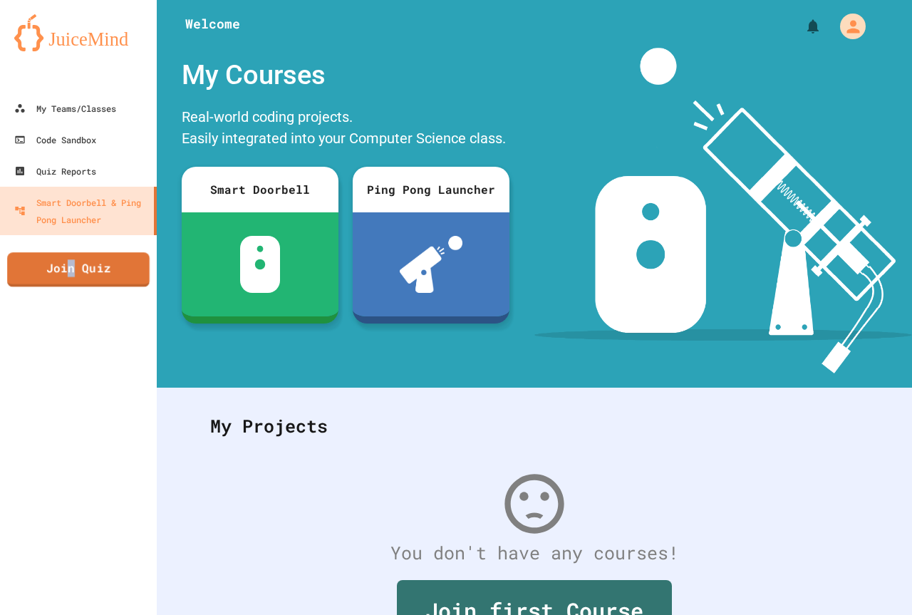
click at [75, 300] on div "My Teams/Classes Code Sandbox Quiz Reports Smart Doorbell & Ping Pong Launcher …" at bounding box center [78, 307] width 157 height 615
click at [87, 269] on link "Join Quiz" at bounding box center [78, 269] width 142 height 36
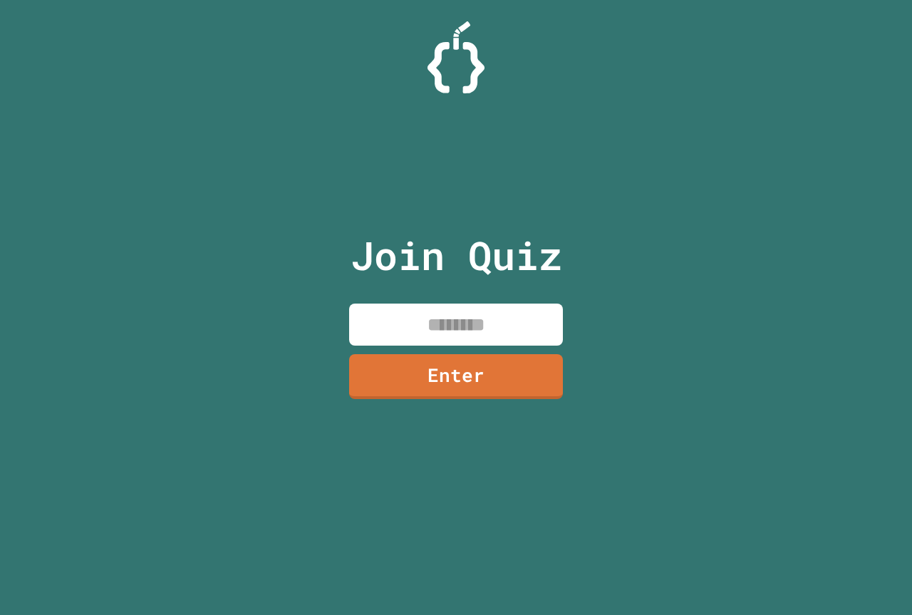
click at [488, 329] on input at bounding box center [456, 324] width 214 height 42
paste input
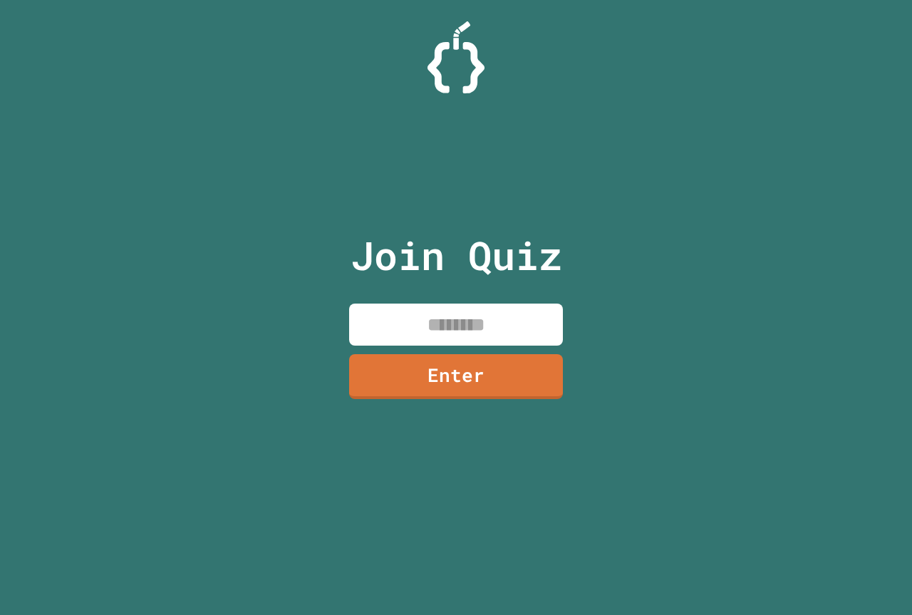
paste input
drag, startPoint x: 478, startPoint y: 252, endPoint x: 461, endPoint y: 313, distance: 63.6
click at [461, 313] on input at bounding box center [456, 324] width 214 height 42
paste input "********"
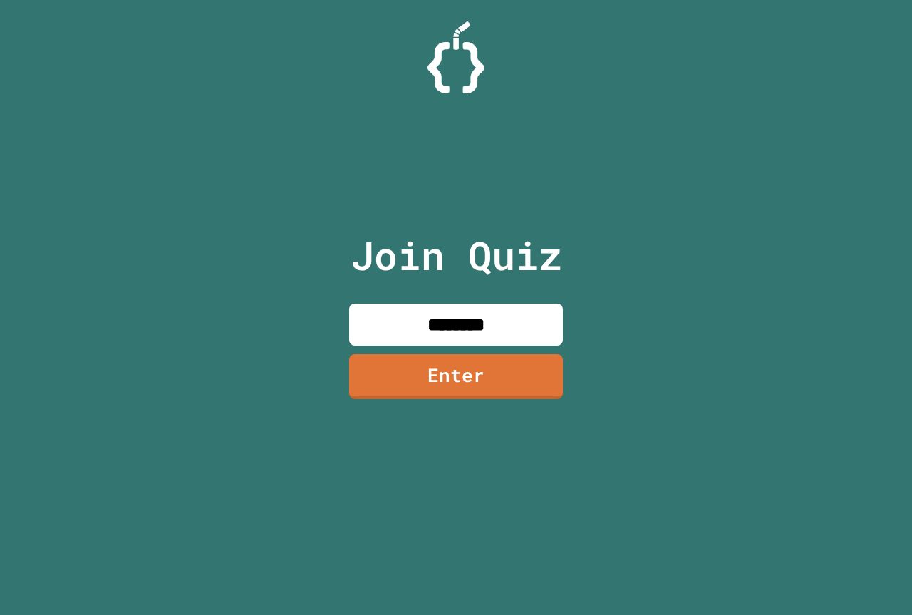
type input "********"
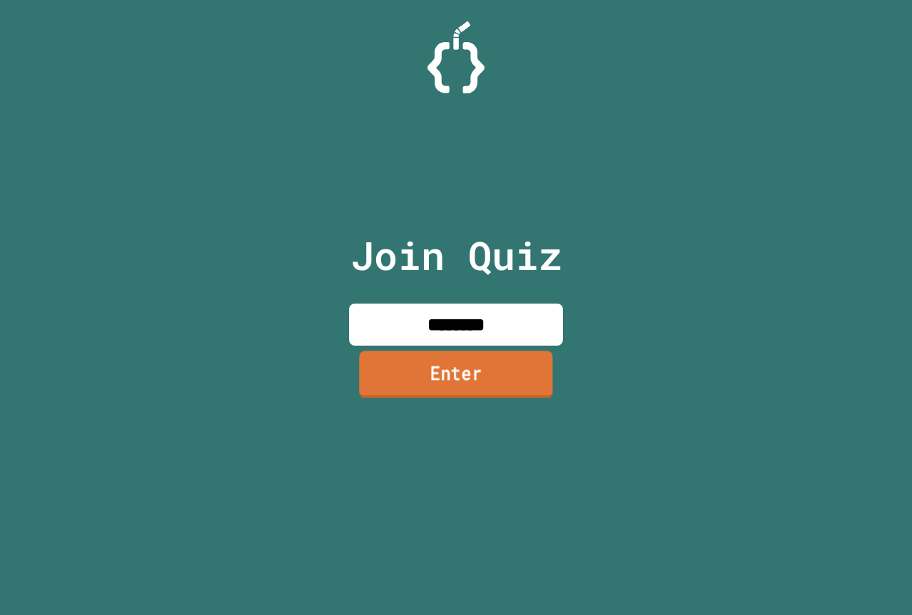
click at [489, 355] on link "Enter" at bounding box center [456, 373] width 194 height 47
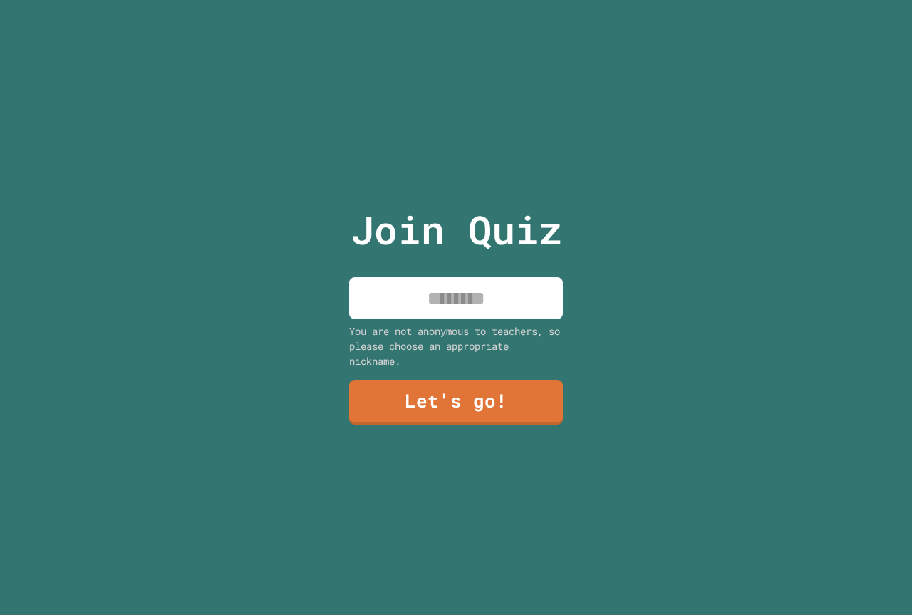
click at [501, 292] on input at bounding box center [456, 298] width 214 height 42
type input "*******"
click at [452, 391] on link "Let's go!" at bounding box center [456, 400] width 207 height 47
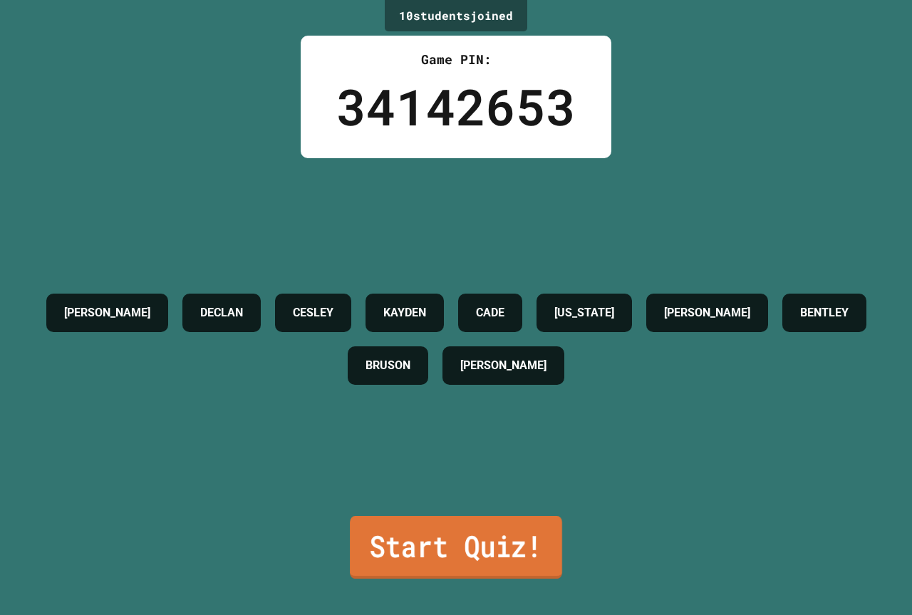
click at [433, 531] on link "Start Quiz!" at bounding box center [456, 547] width 212 height 63
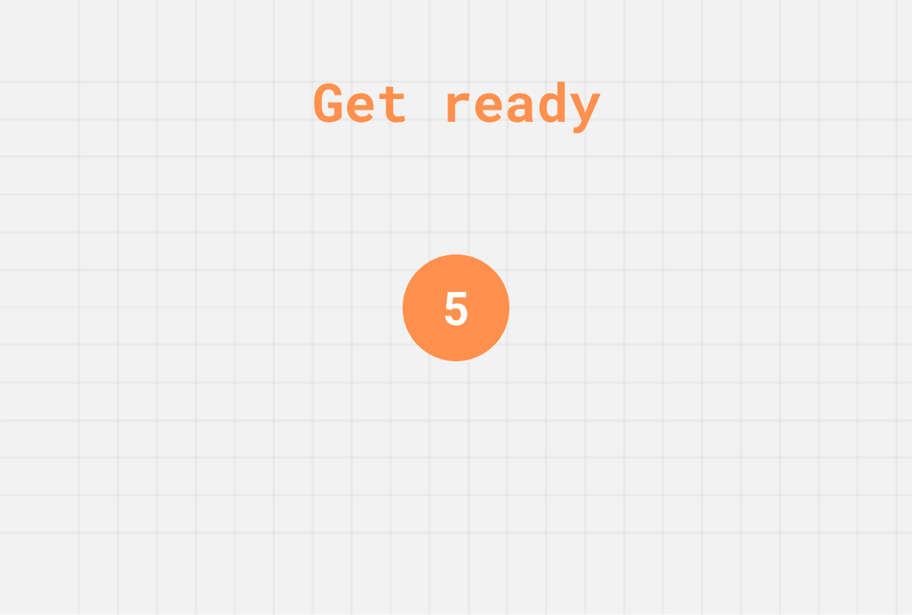
click at [562, 130] on div "Get ready" at bounding box center [456, 101] width 288 height 80
click at [578, 241] on div "Get ready 5" at bounding box center [456, 307] width 912 height 615
click at [561, 239] on div "Get ready 5" at bounding box center [456, 307] width 912 height 615
click at [559, 242] on div "Get ready 5" at bounding box center [456, 307] width 912 height 615
click at [559, 242] on div "Get ready 4" at bounding box center [456, 307] width 912 height 615
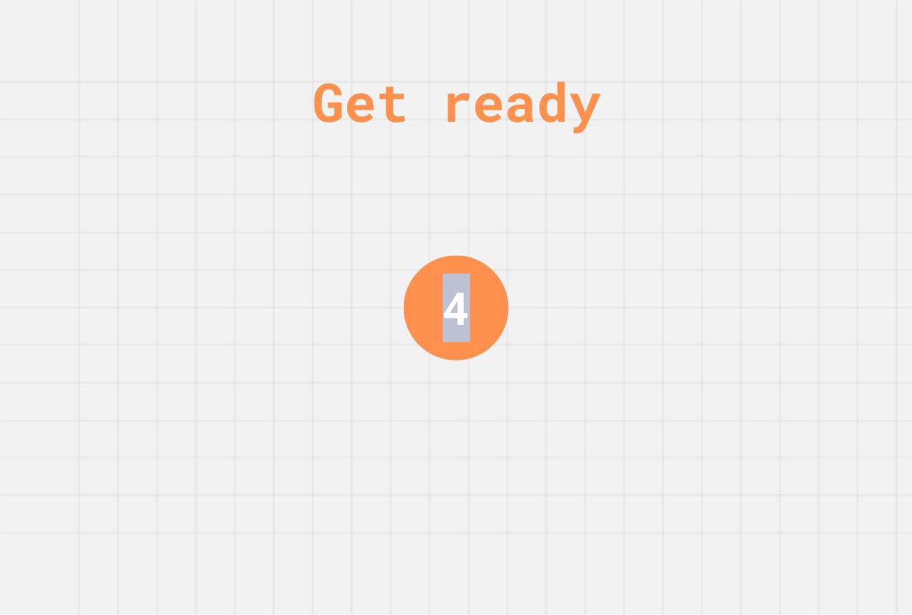
click at [558, 222] on div "Get ready 4" at bounding box center [456, 307] width 912 height 615
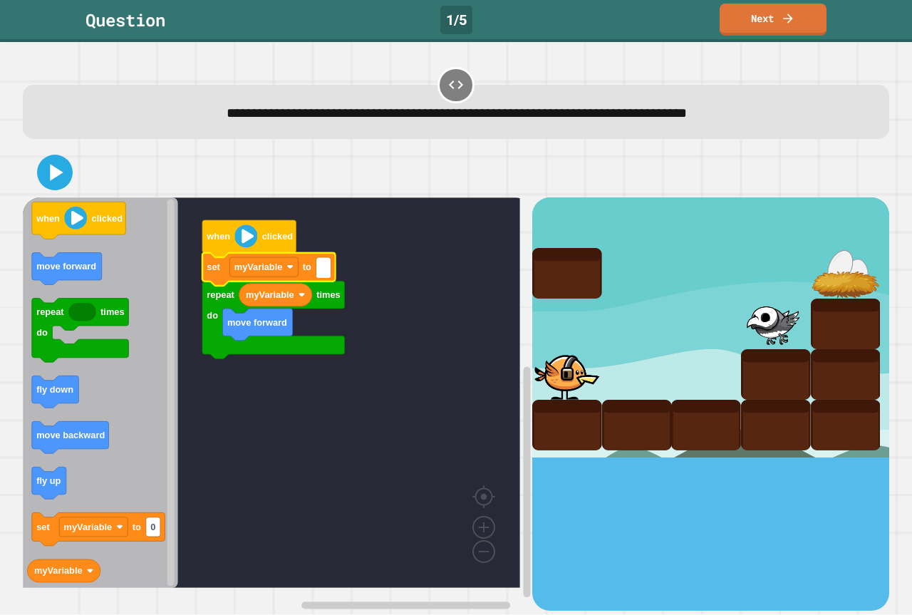
type input "*"
click at [363, 463] on rect "Blockly Workspace" at bounding box center [271, 392] width 497 height 390
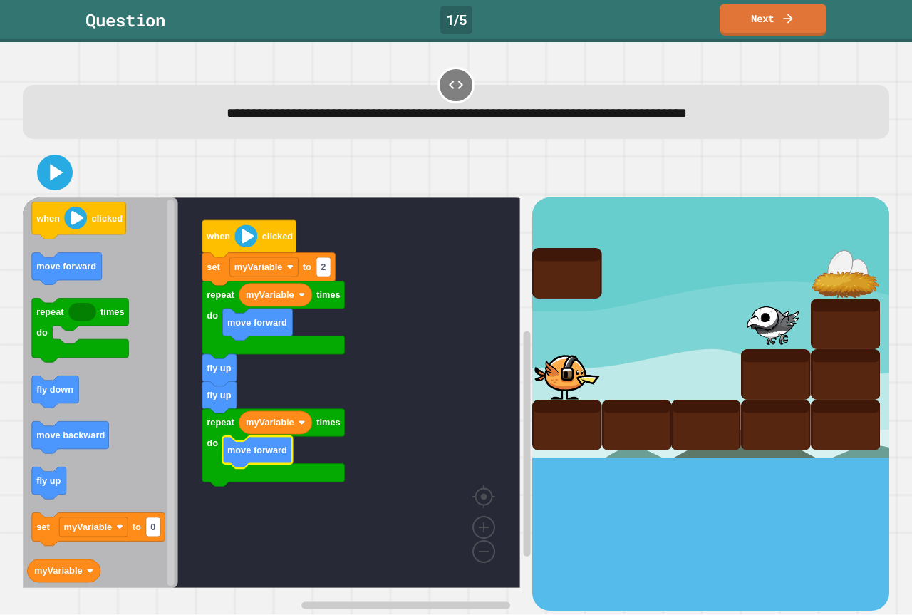
click at [56, 186] on icon at bounding box center [55, 172] width 28 height 28
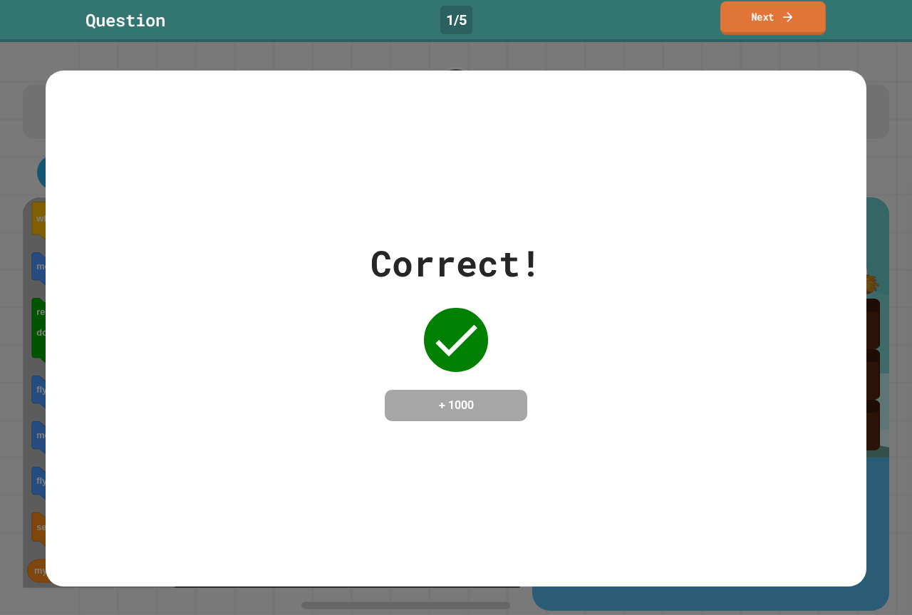
click at [771, 15] on link "Next" at bounding box center [772, 17] width 105 height 33
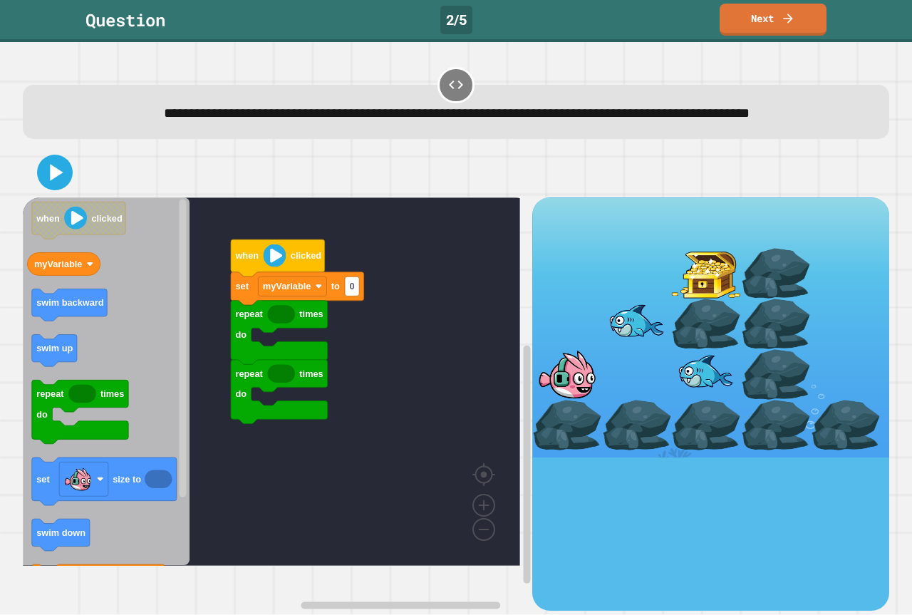
click at [63, 271] on icon "Blockly Workspace" at bounding box center [106, 381] width 167 height 368
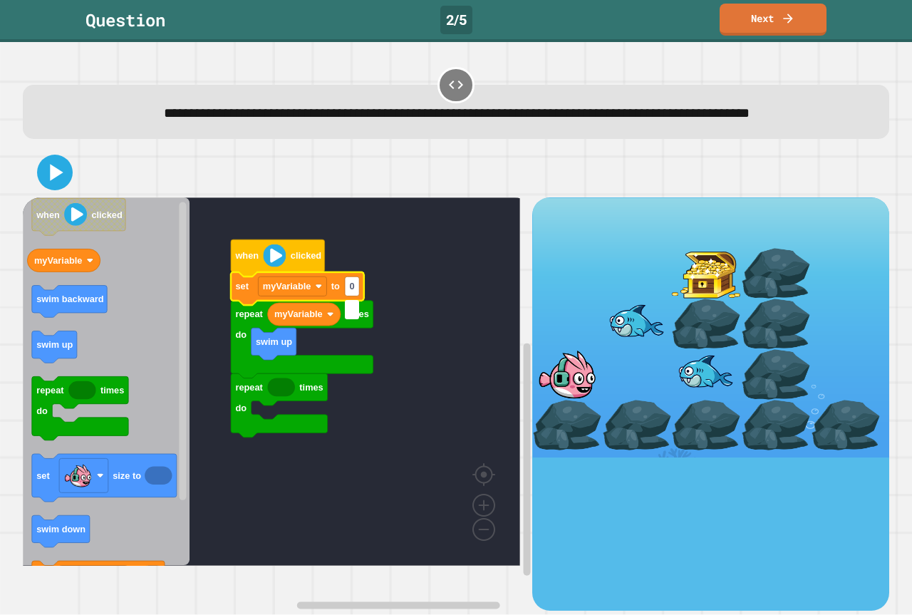
type input "*"
click at [324, 474] on rect "Blockly Workspace" at bounding box center [271, 381] width 497 height 368
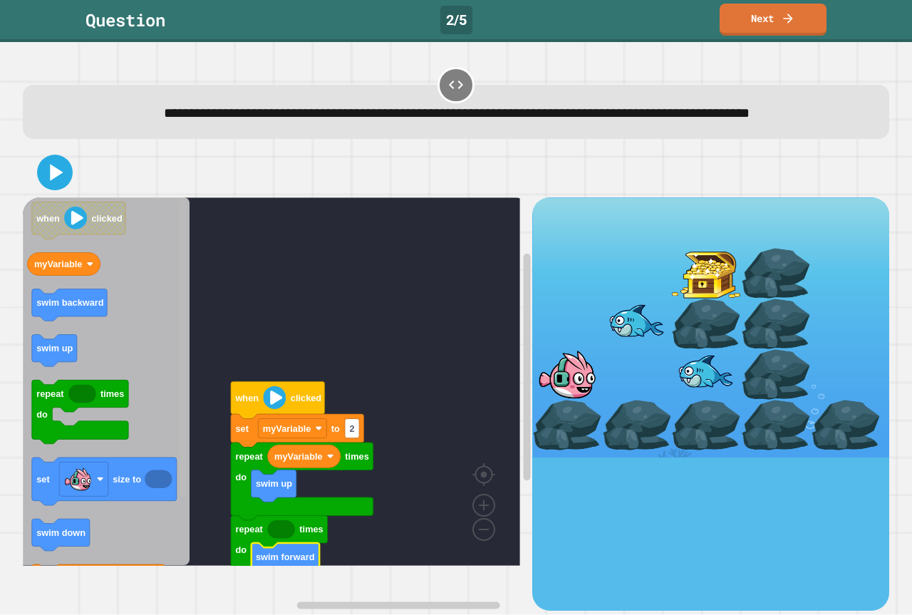
click at [201, 373] on div "when clicked repeat times do swim forward repeat times do myVariable swim up se…" at bounding box center [277, 403] width 509 height 412
click at [32, 194] on div at bounding box center [456, 172] width 866 height 50
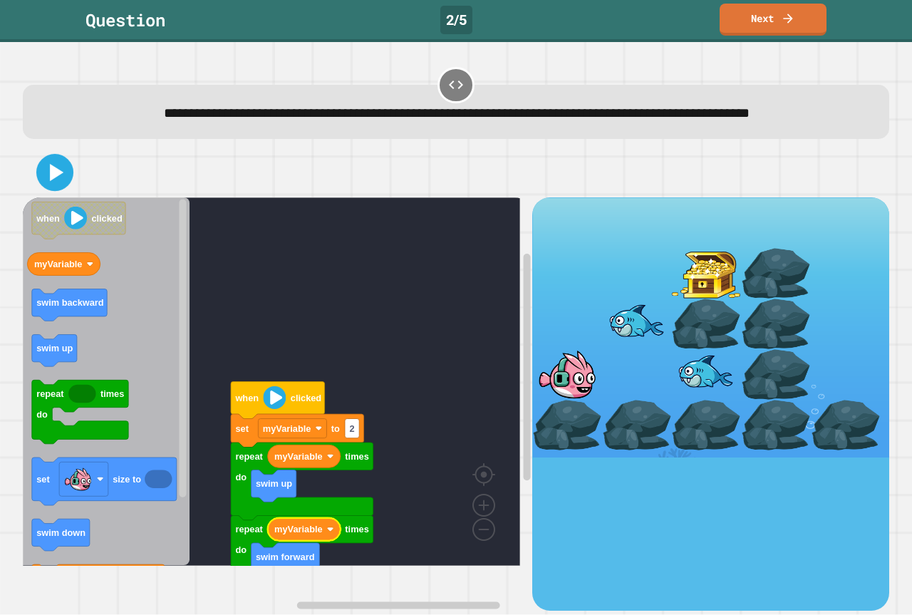
click at [45, 188] on icon at bounding box center [55, 173] width 30 height 30
click at [198, 247] on rect "Blockly Workspace" at bounding box center [271, 381] width 497 height 368
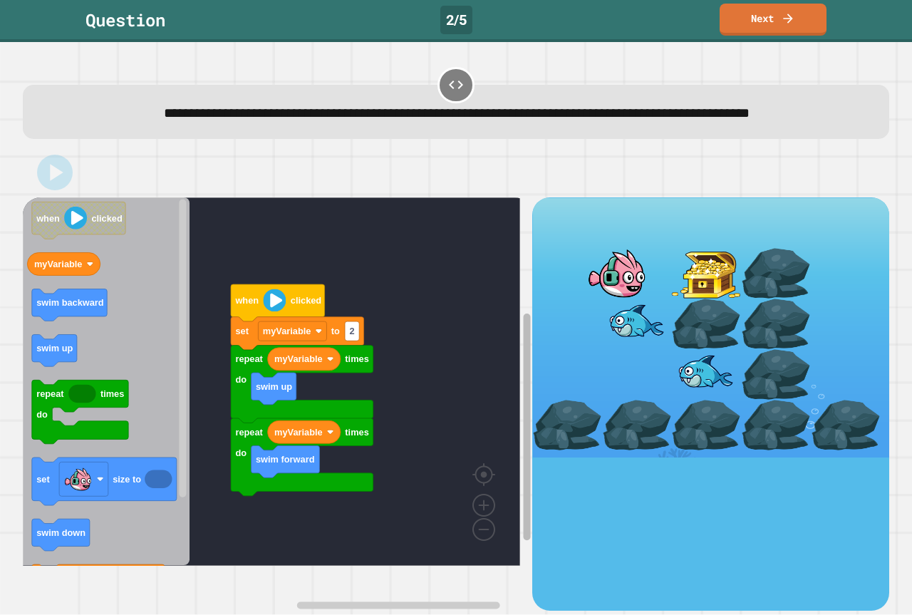
click at [520, 479] on div "when clicked repeat times do swim forward myVariable repeat times do myVariable…" at bounding box center [456, 403] width 866 height 412
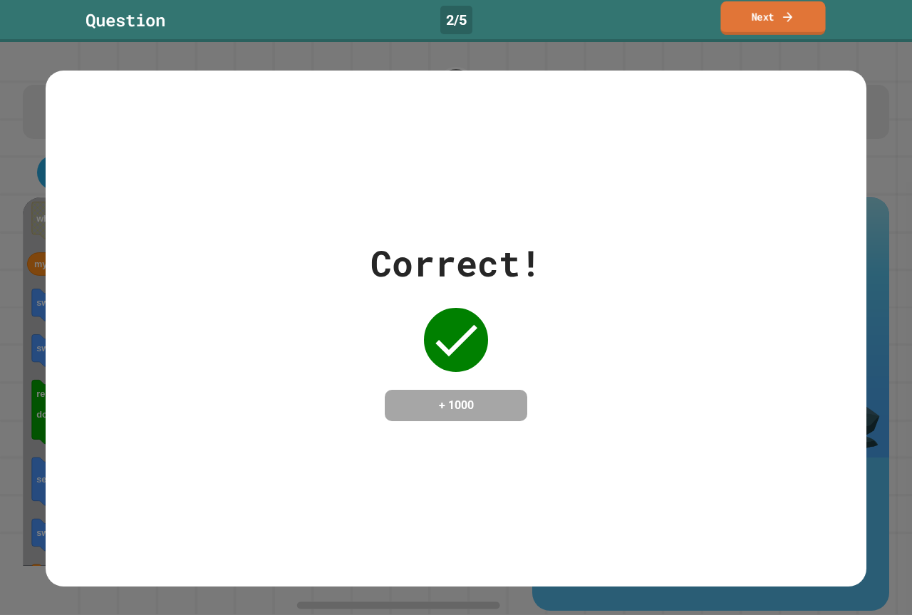
click at [764, 22] on link "Next" at bounding box center [772, 17] width 105 height 33
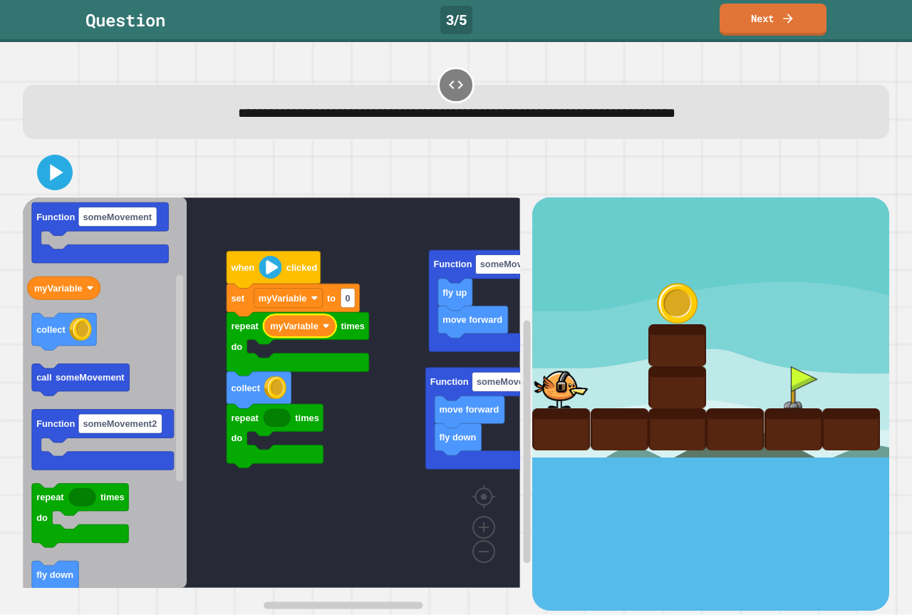
click at [355, 437] on rect "Blockly Workspace" at bounding box center [271, 392] width 497 height 390
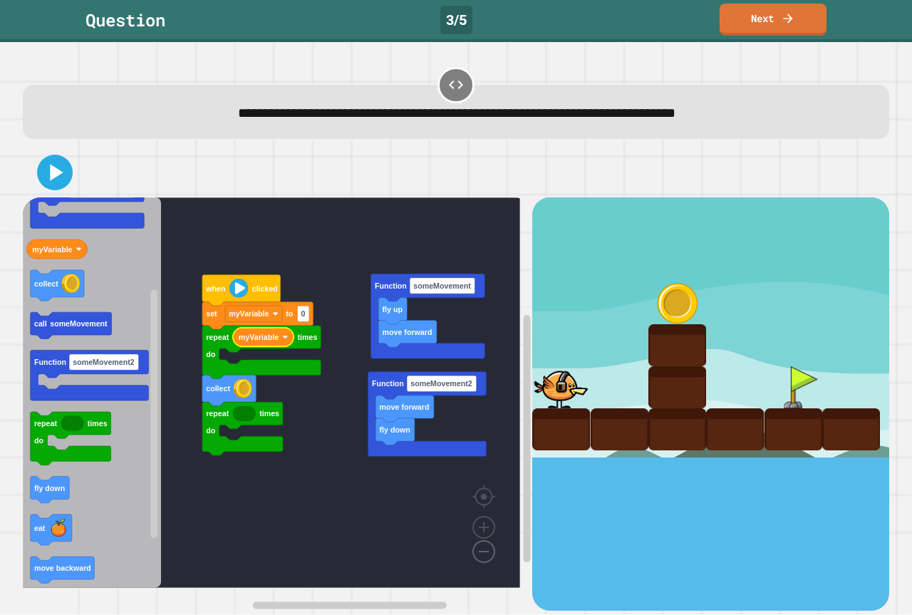
click at [484, 548] on image "Blockly Workspace" at bounding box center [461, 518] width 68 height 88
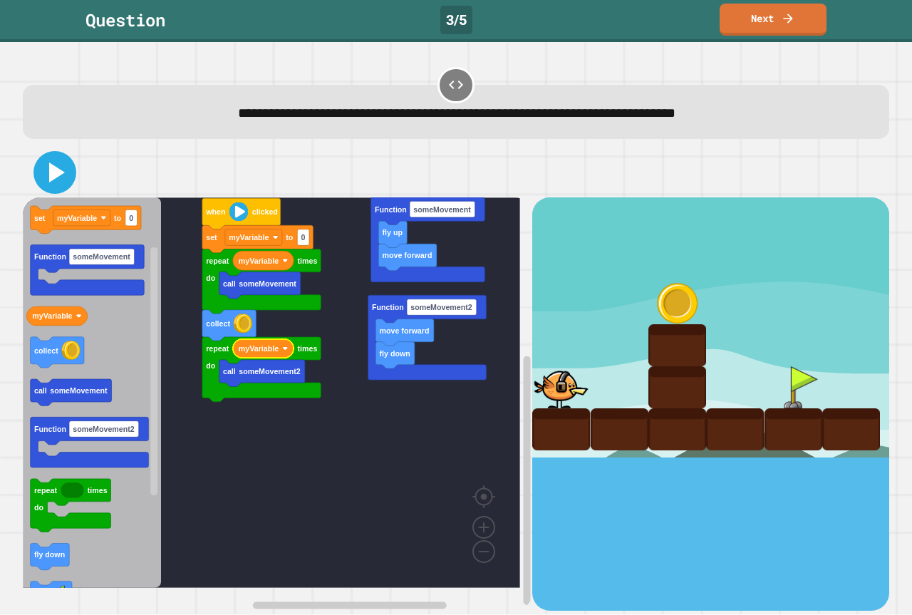
click at [44, 164] on icon at bounding box center [55, 172] width 34 height 34
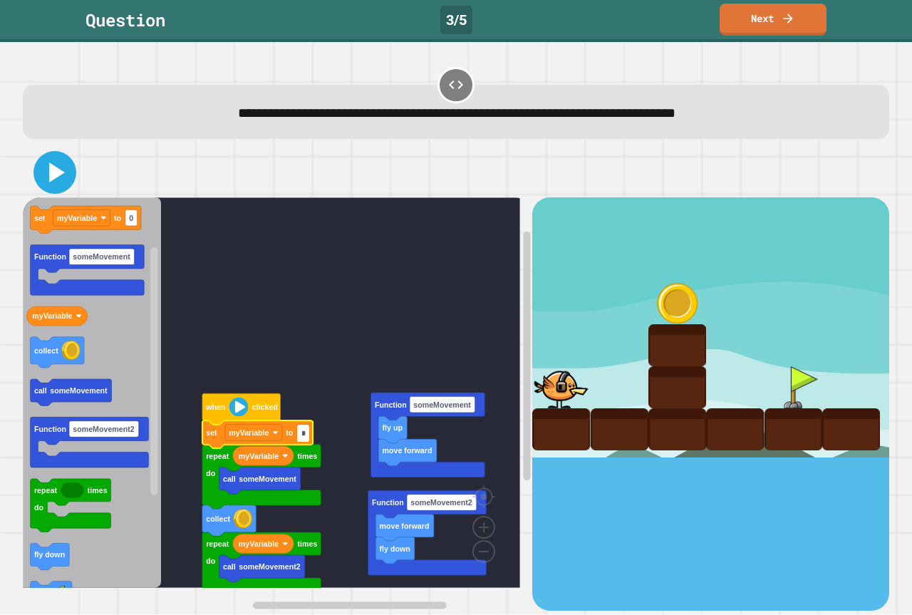
type input "*"
click at [61, 165] on icon at bounding box center [55, 172] width 34 height 34
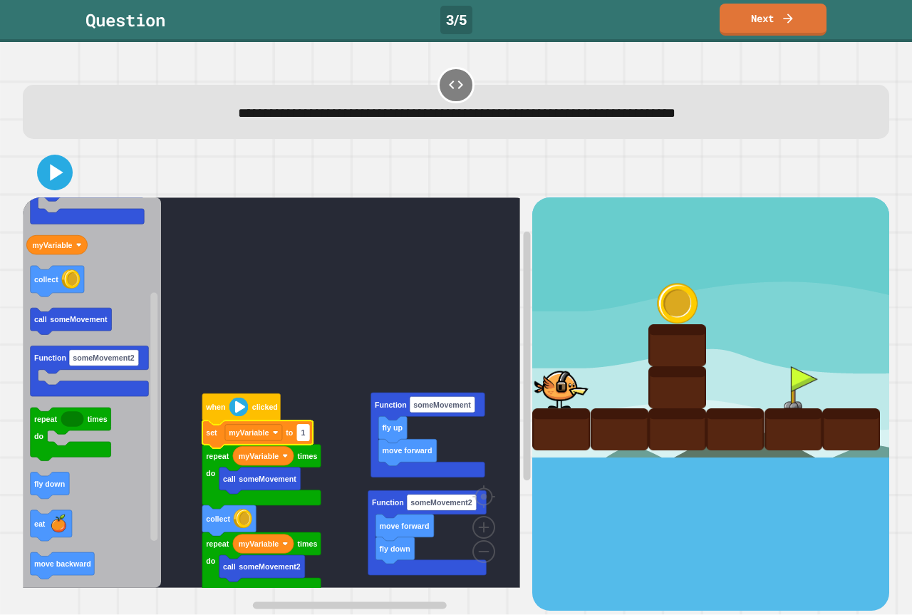
click at [309, 436] on rect "Blockly Workspace" at bounding box center [303, 433] width 12 height 16
type input "*"
click at [48, 175] on icon at bounding box center [55, 172] width 34 height 34
click at [207, 162] on div at bounding box center [456, 172] width 866 height 50
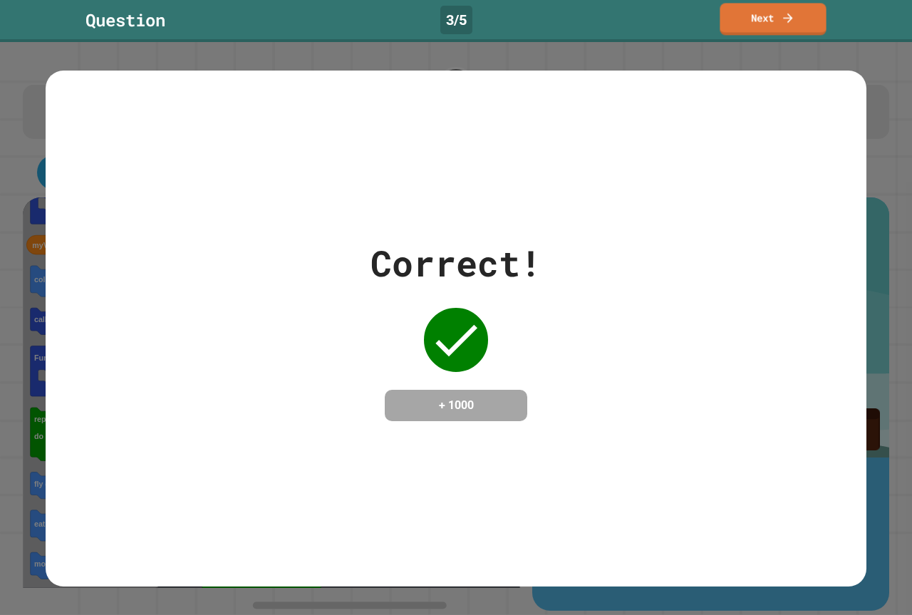
click at [778, 35] on div "Question 3 / 5 Next" at bounding box center [456, 20] width 912 height 32
click at [786, 31] on link "Next" at bounding box center [773, 17] width 94 height 33
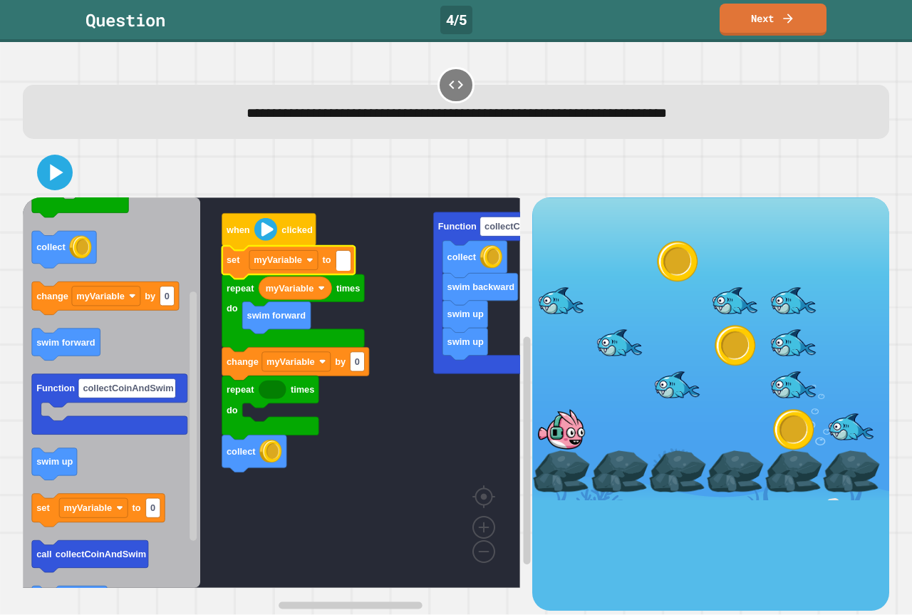
type input "*"
click at [363, 433] on rect "Blockly Workspace" at bounding box center [271, 392] width 497 height 390
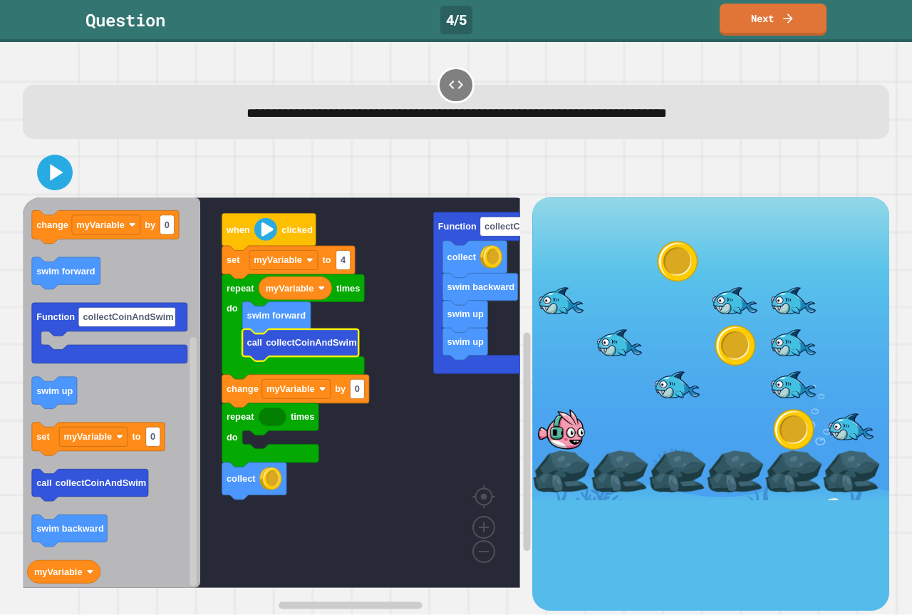
click at [334, 454] on rect "Blockly Workspace" at bounding box center [271, 392] width 497 height 390
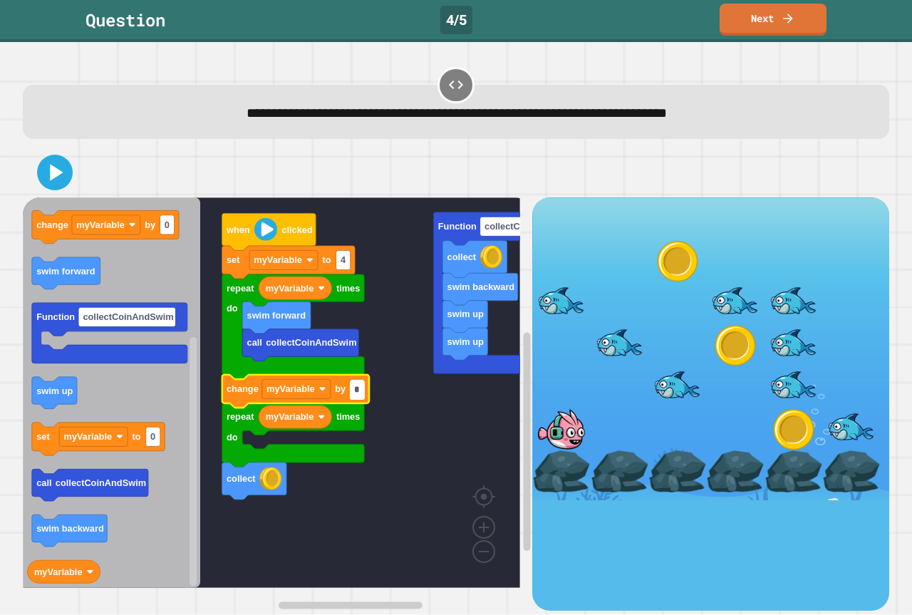
click at [395, 508] on rect "Blockly Workspace" at bounding box center [271, 392] width 497 height 390
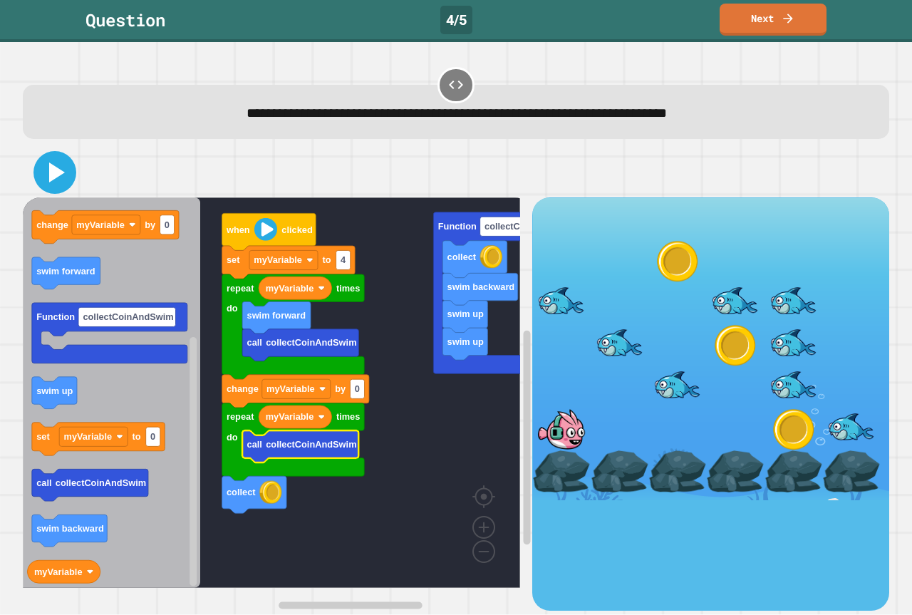
click at [53, 182] on icon at bounding box center [55, 172] width 34 height 34
click at [162, 188] on div at bounding box center [456, 172] width 866 height 50
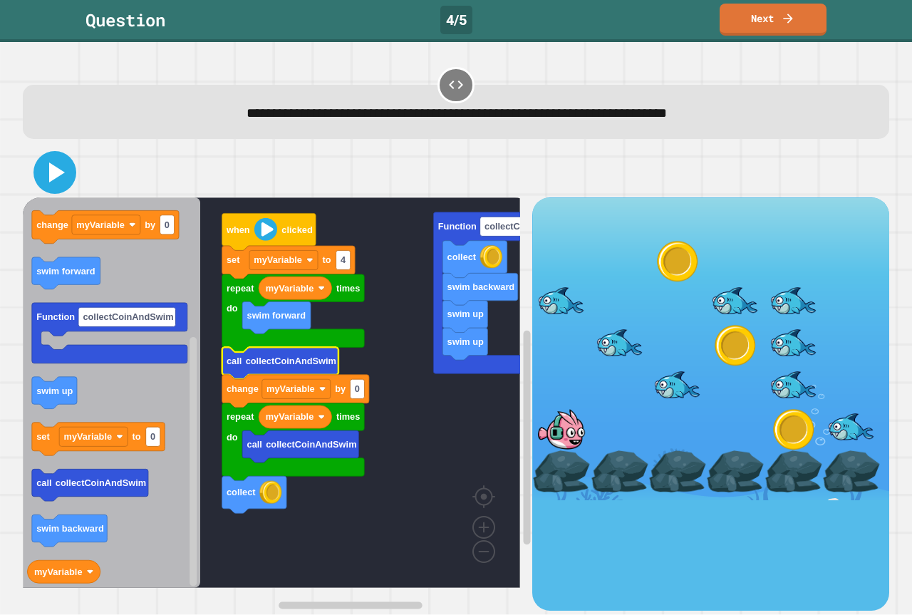
click at [68, 172] on icon at bounding box center [55, 172] width 34 height 34
click at [109, 160] on div at bounding box center [456, 172] width 866 height 50
click at [364, 396] on rect "Blockly Workspace" at bounding box center [357, 389] width 14 height 19
type input "*"
click at [58, 175] on icon at bounding box center [56, 172] width 15 height 19
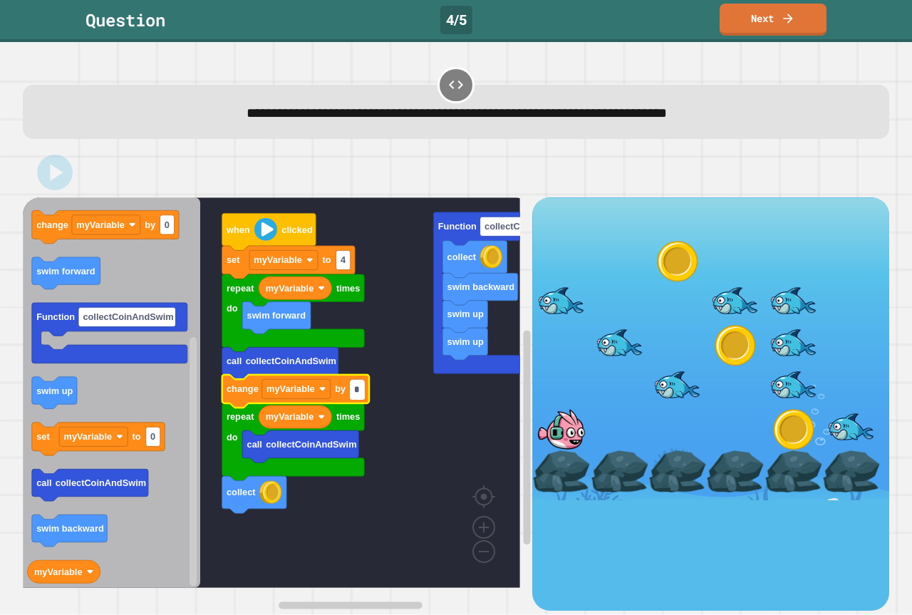
click at [120, 153] on div at bounding box center [456, 172] width 866 height 50
click at [363, 392] on input "*" at bounding box center [357, 389] width 14 height 19
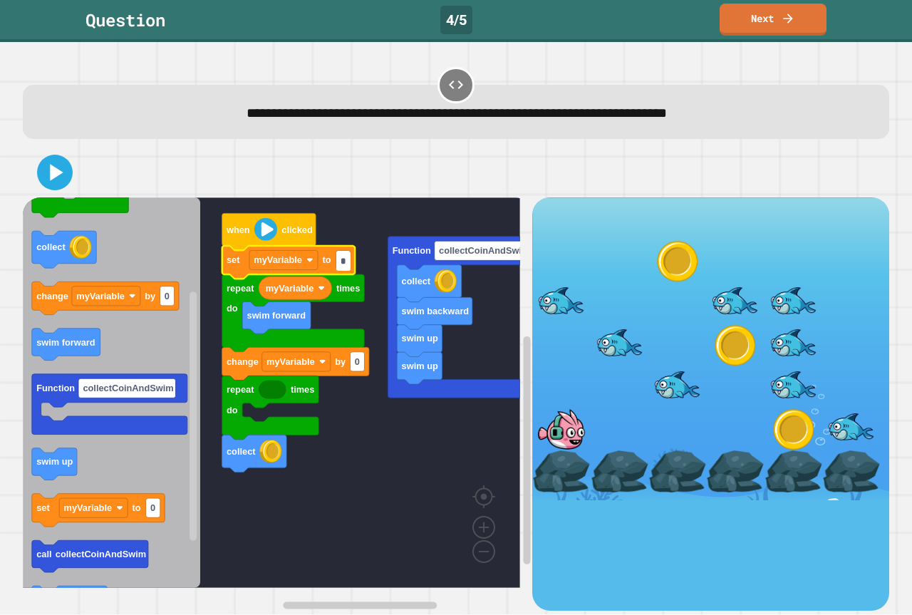
type input "*"
click at [345, 472] on rect "Blockly Workspace" at bounding box center [271, 392] width 497 height 390
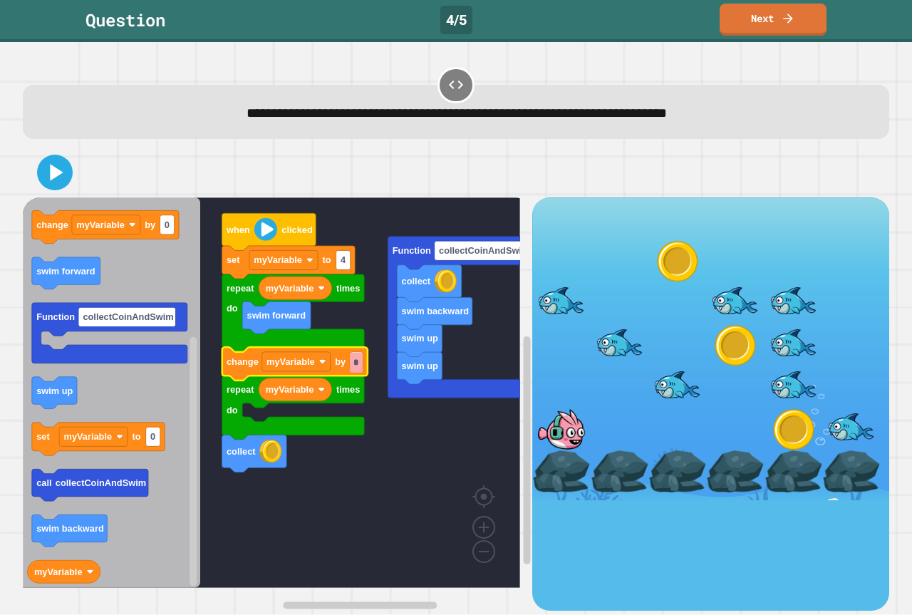
type input "**"
click at [426, 470] on rect "Blockly Workspace" at bounding box center [271, 392] width 497 height 390
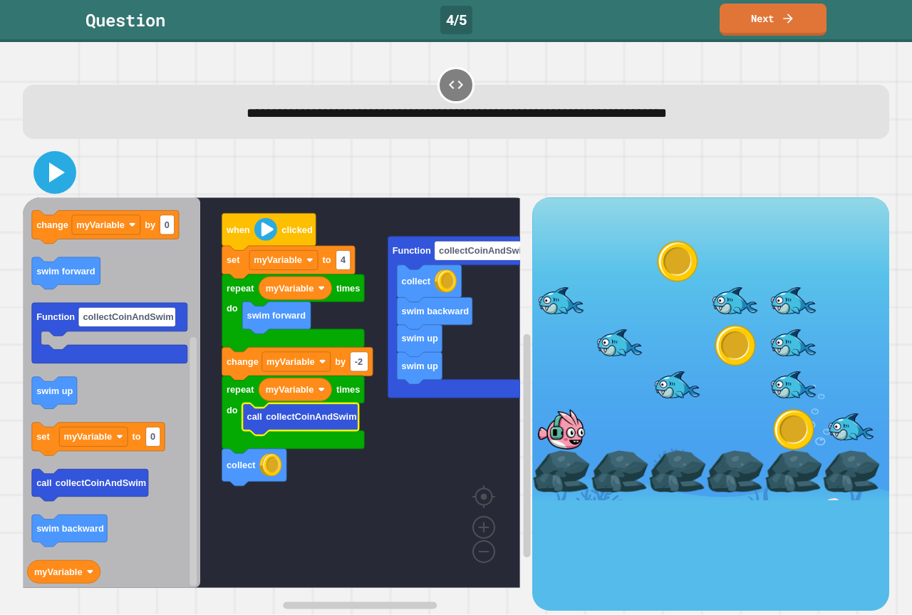
click at [51, 172] on icon at bounding box center [57, 172] width 16 height 20
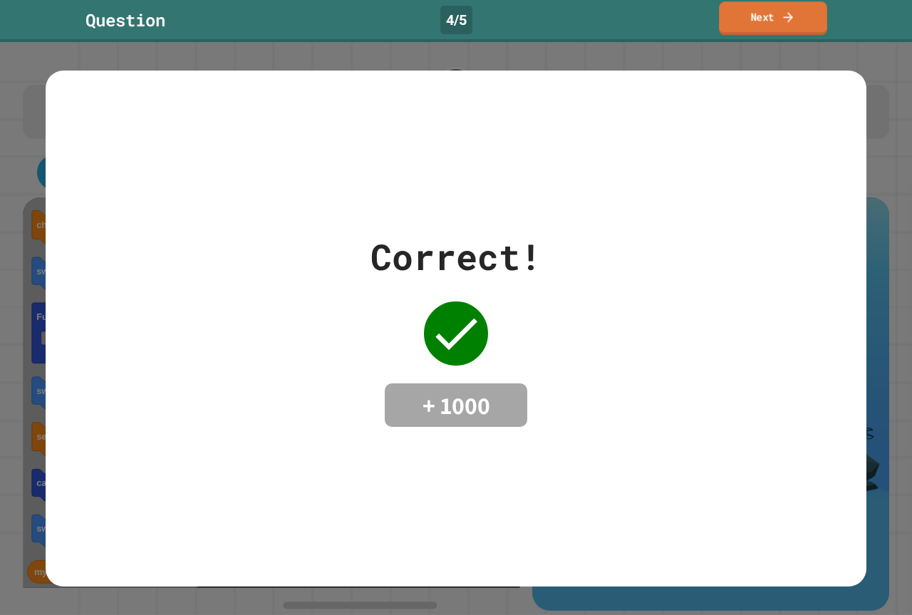
click at [795, 23] on icon at bounding box center [788, 16] width 14 height 15
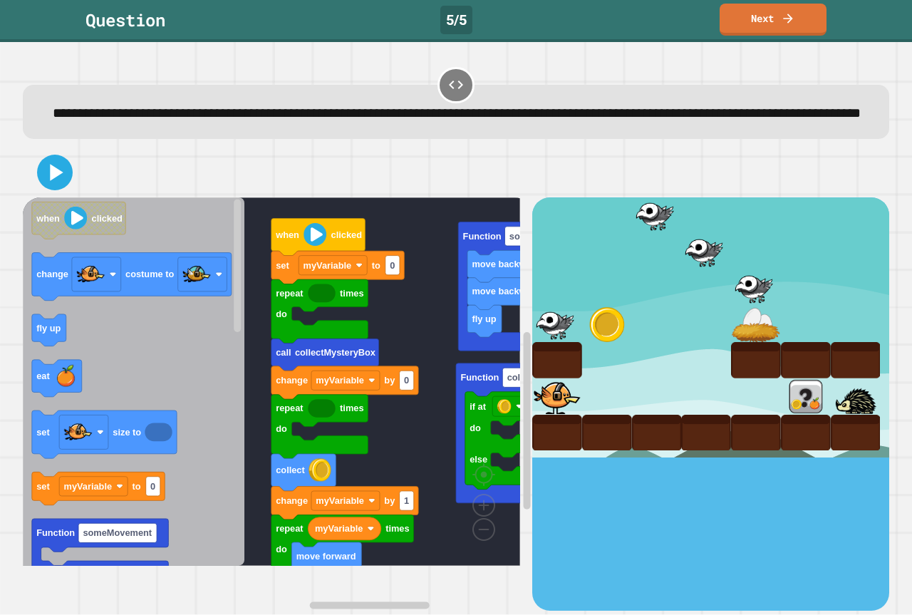
drag, startPoint x: 426, startPoint y: 187, endPoint x: 397, endPoint y: 200, distance: 32.2
click at [397, 197] on div at bounding box center [456, 172] width 866 height 50
click at [409, 205] on div "myVariable move forward repeat times do change myVariable by 1 collect repeat t…" at bounding box center [456, 378] width 866 height 462
click at [474, 541] on image "Blockly Workspace" at bounding box center [461, 496] width 68 height 88
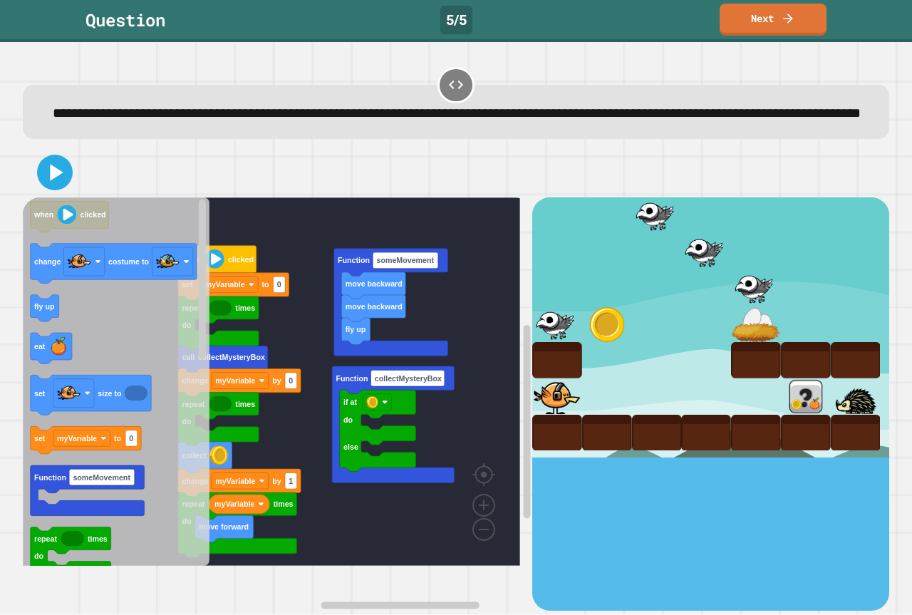
click at [407, 519] on rect "Blockly Workspace" at bounding box center [271, 381] width 497 height 368
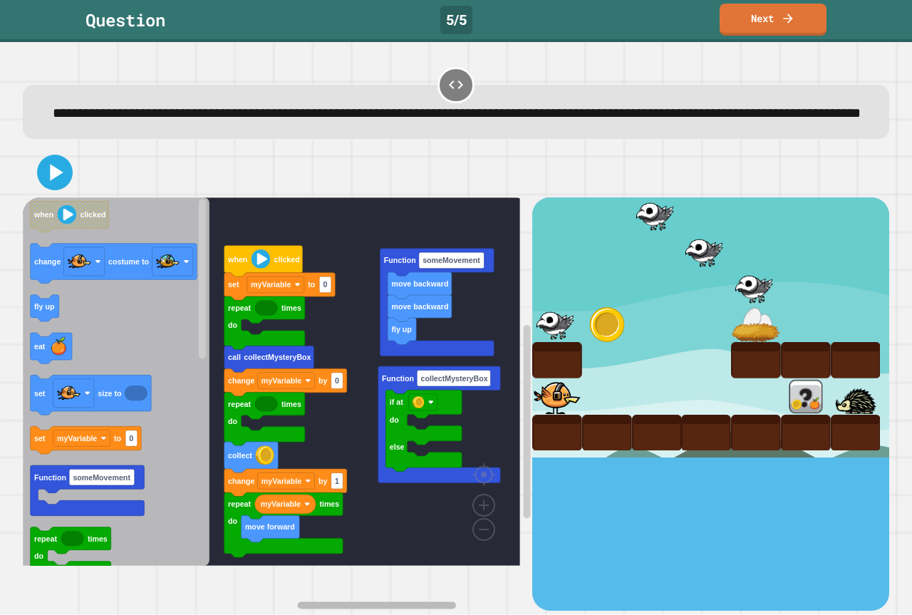
click at [370, 601] on rect "Blockly Workspace" at bounding box center [377, 604] width 159 height 7
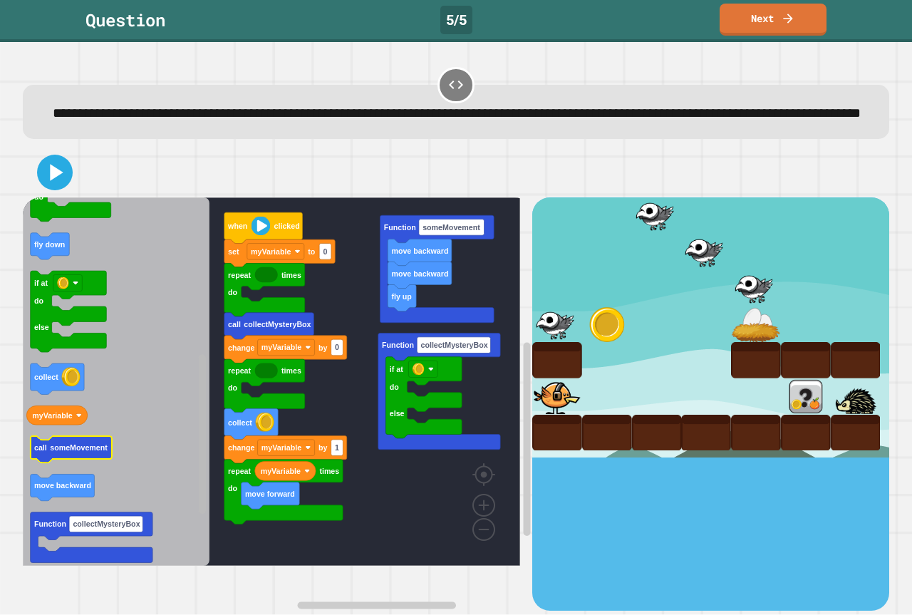
click at [104, 472] on div "myVariable move forward repeat times do change myVariable by 1 collect repeat t…" at bounding box center [277, 403] width 509 height 412
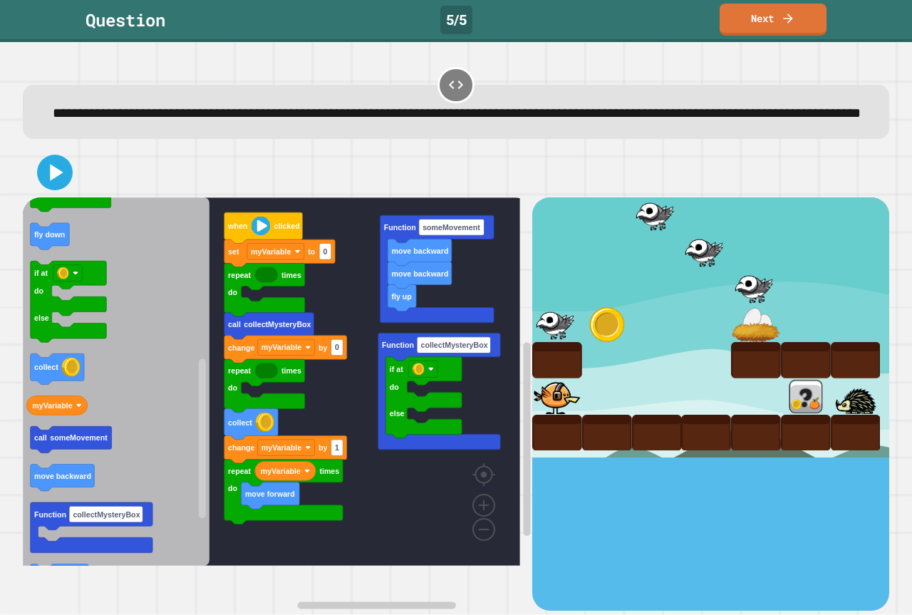
click at [56, 439] on icon "Blockly Workspace" at bounding box center [116, 381] width 187 height 368
type input "*"
click at [167, 389] on icon "Blockly Workspace" at bounding box center [116, 381] width 187 height 368
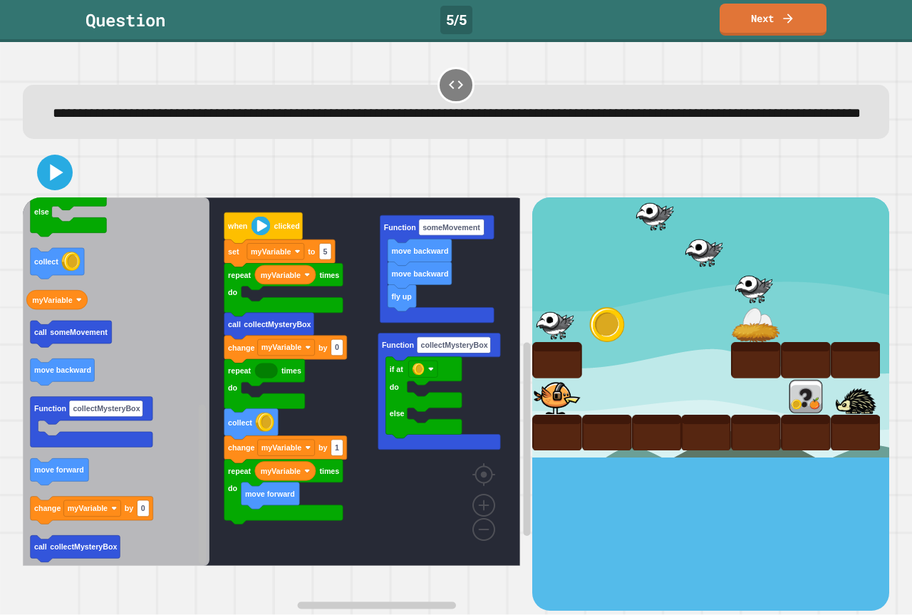
click at [199, 520] on rect "Blockly Workspace" at bounding box center [202, 485] width 7 height 160
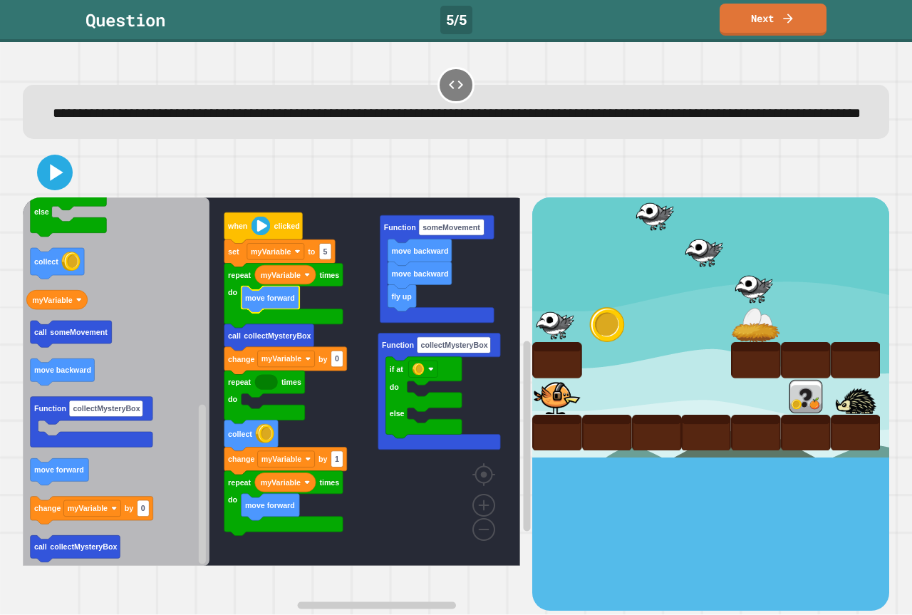
click at [444, 197] on div at bounding box center [456, 172] width 866 height 50
click at [356, 249] on rect "Blockly Workspace" at bounding box center [271, 381] width 497 height 368
click at [343, 239] on rect "Blockly Workspace" at bounding box center [271, 381] width 497 height 368
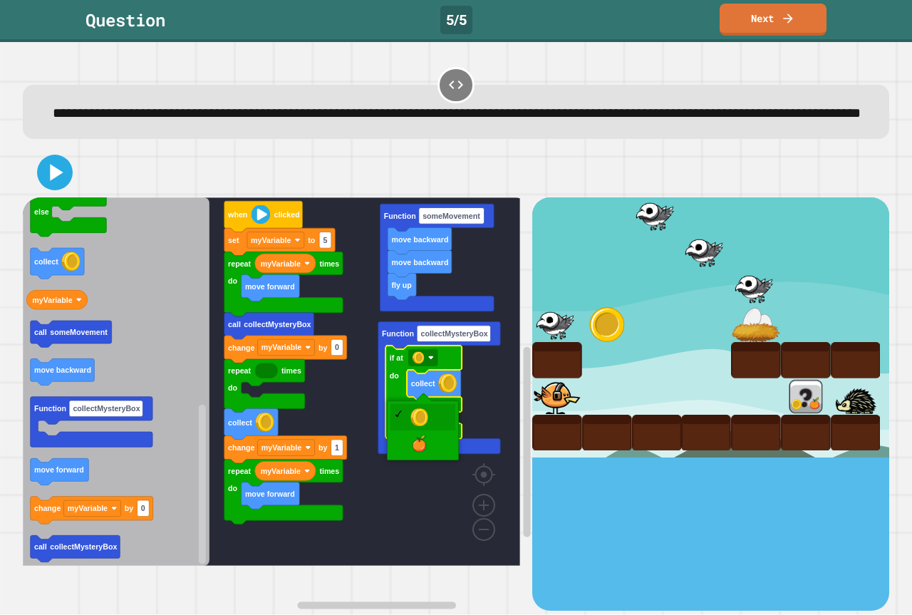
click at [365, 404] on rect "Blockly Workspace" at bounding box center [271, 381] width 497 height 368
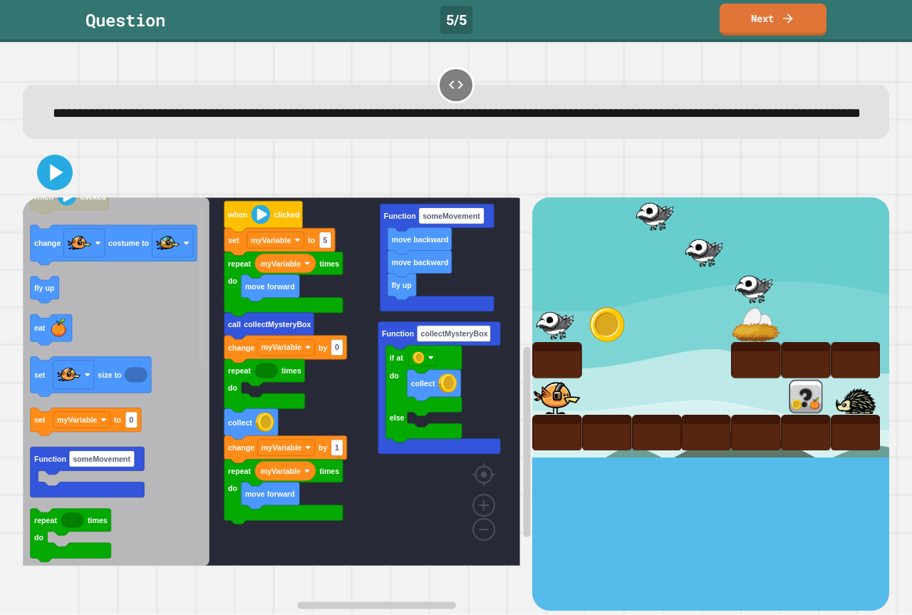
click at [199, 241] on rect "Blockly Workspace" at bounding box center [202, 287] width 7 height 160
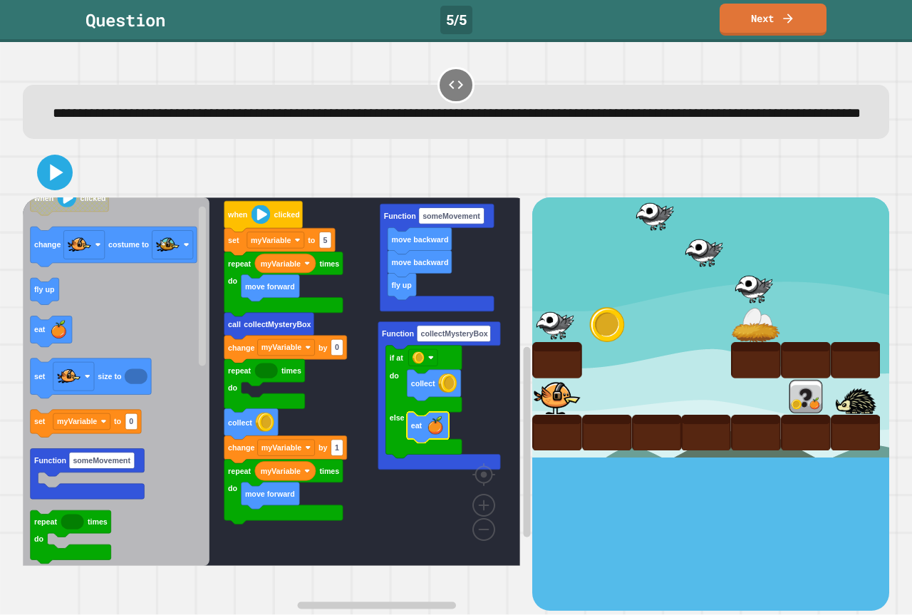
click at [430, 514] on rect "Blockly Workspace" at bounding box center [271, 381] width 497 height 368
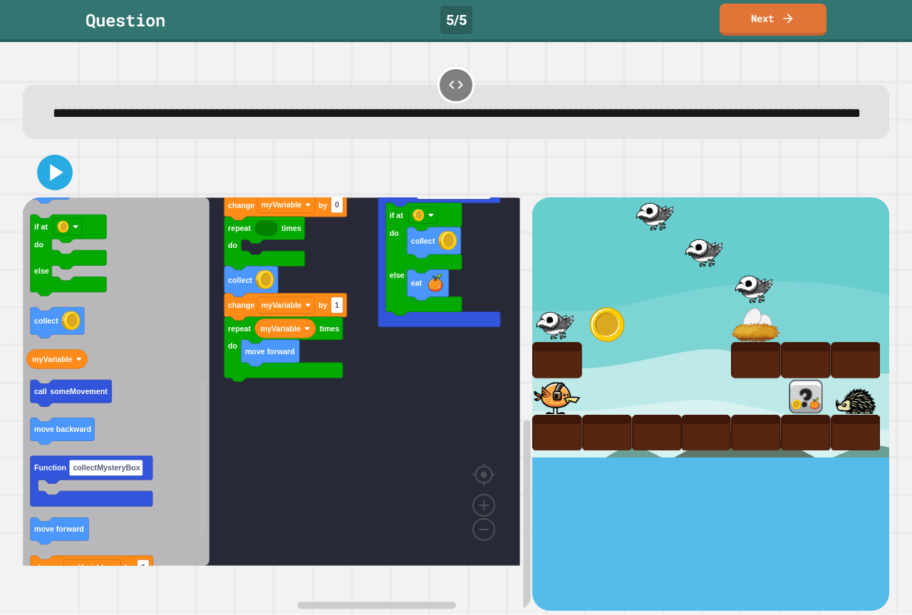
click at [110, 538] on div "fly up move backward move backward Function someMovement when clicked repeat ti…" at bounding box center [277, 403] width 509 height 412
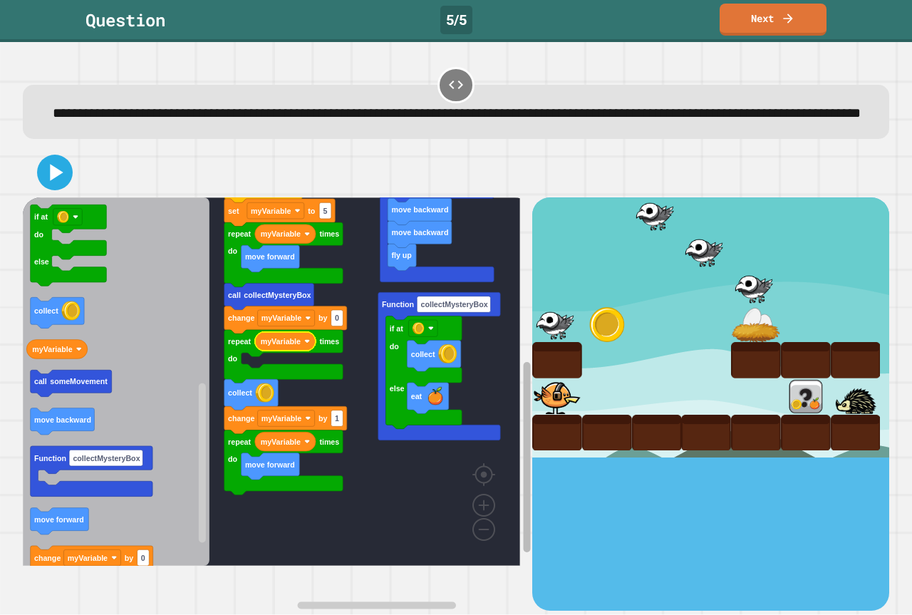
click at [524, 362] on rect "Blockly Workspace" at bounding box center [527, 457] width 7 height 190
click at [373, 541] on rect "Blockly Workspace" at bounding box center [271, 381] width 497 height 368
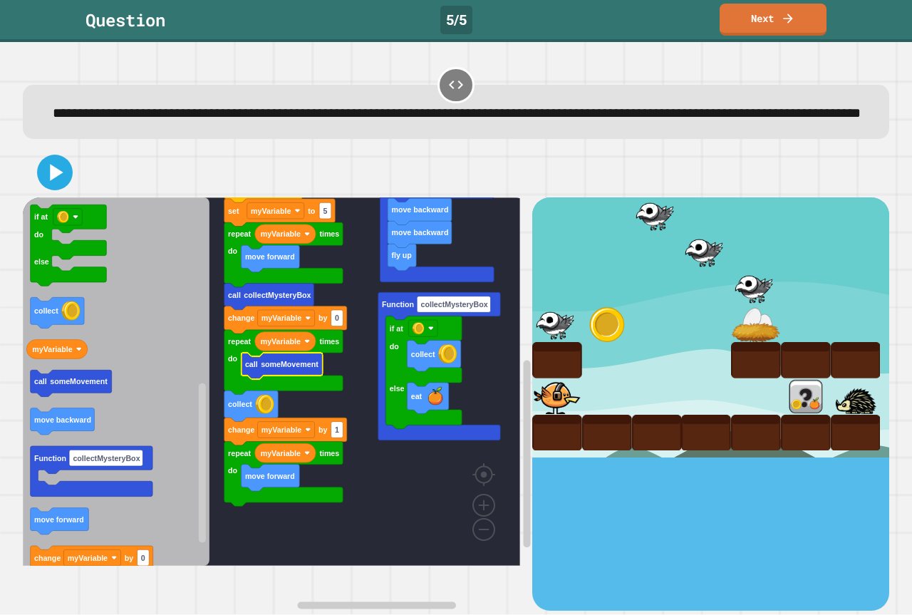
click at [218, 476] on rect "Blockly Workspace" at bounding box center [271, 381] width 497 height 368
type input "*"
click at [369, 526] on rect "Blockly Workspace" at bounding box center [271, 381] width 497 height 368
click at [63, 178] on div at bounding box center [456, 172] width 866 height 50
click at [58, 182] on icon at bounding box center [57, 172] width 16 height 20
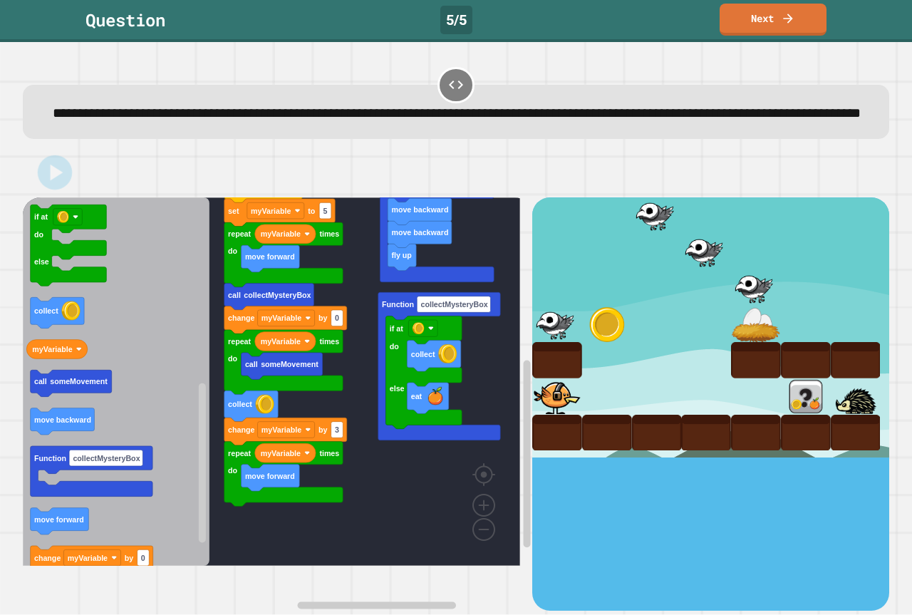
click at [76, 189] on div at bounding box center [456, 172] width 866 height 50
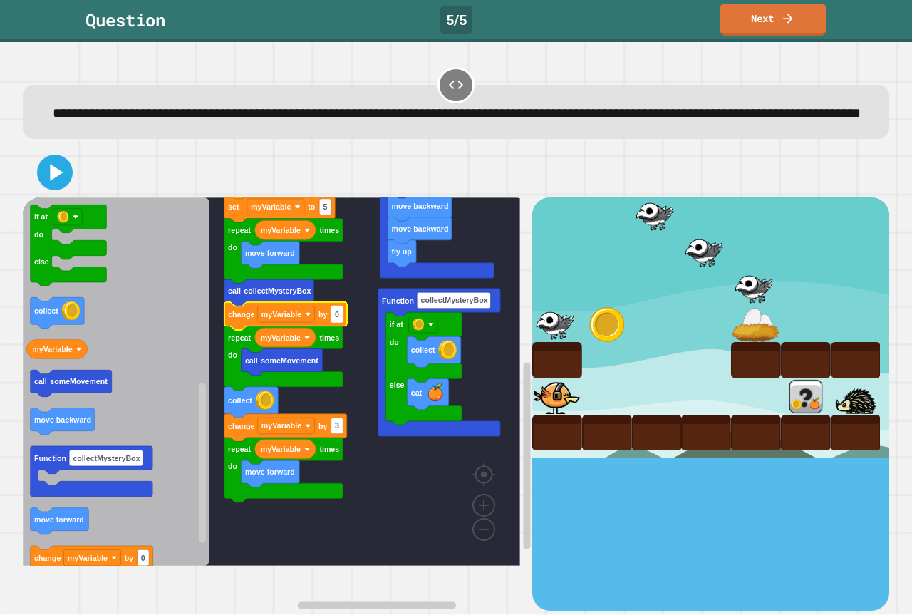
click at [332, 323] on rect "Blockly Workspace" at bounding box center [337, 314] width 12 height 16
drag, startPoint x: 36, startPoint y: 182, endPoint x: 54, endPoint y: 180, distance: 17.9
click at [40, 180] on div at bounding box center [456, 172] width 866 height 50
click at [54, 180] on icon at bounding box center [55, 172] width 34 height 34
click at [128, 139] on div "**********" at bounding box center [456, 112] width 866 height 54
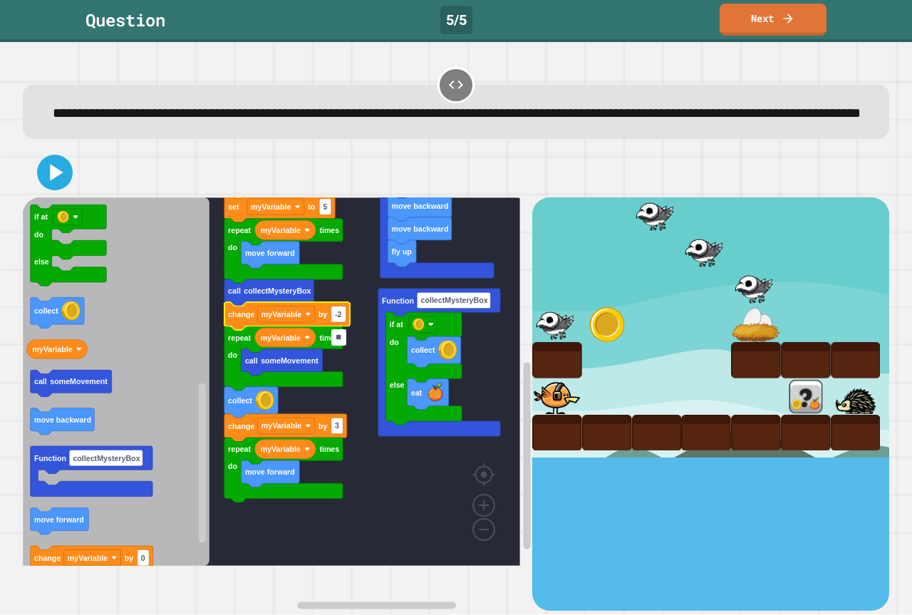
click at [343, 341] on input "**" at bounding box center [338, 337] width 15 height 16
type input "**"
click at [61, 182] on icon at bounding box center [56, 172] width 15 height 19
click at [97, 189] on div at bounding box center [456, 172] width 866 height 50
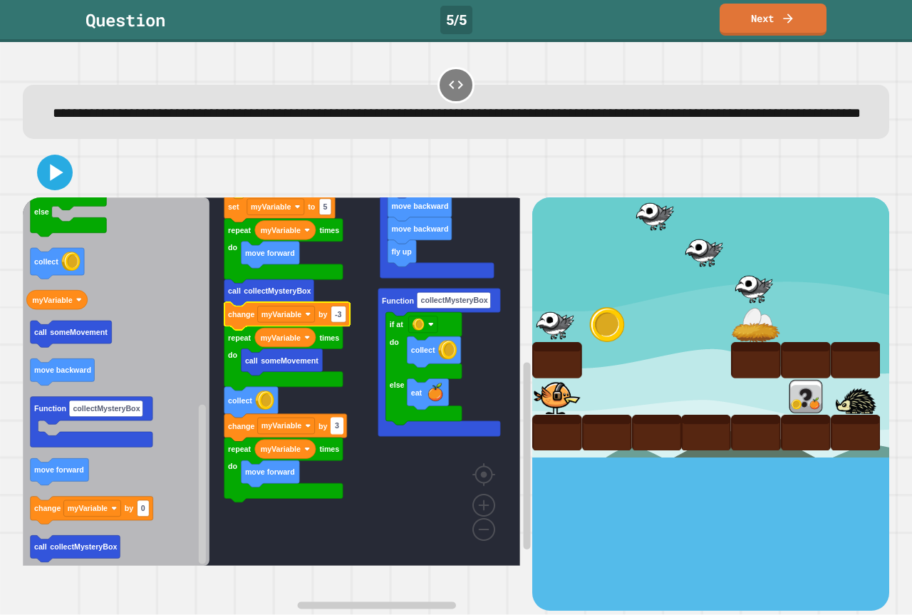
click at [334, 435] on rect "Blockly Workspace" at bounding box center [337, 426] width 12 height 16
type input "*"
click at [350, 496] on rect "Blockly Workspace" at bounding box center [271, 381] width 497 height 368
click at [51, 189] on icon at bounding box center [55, 172] width 34 height 34
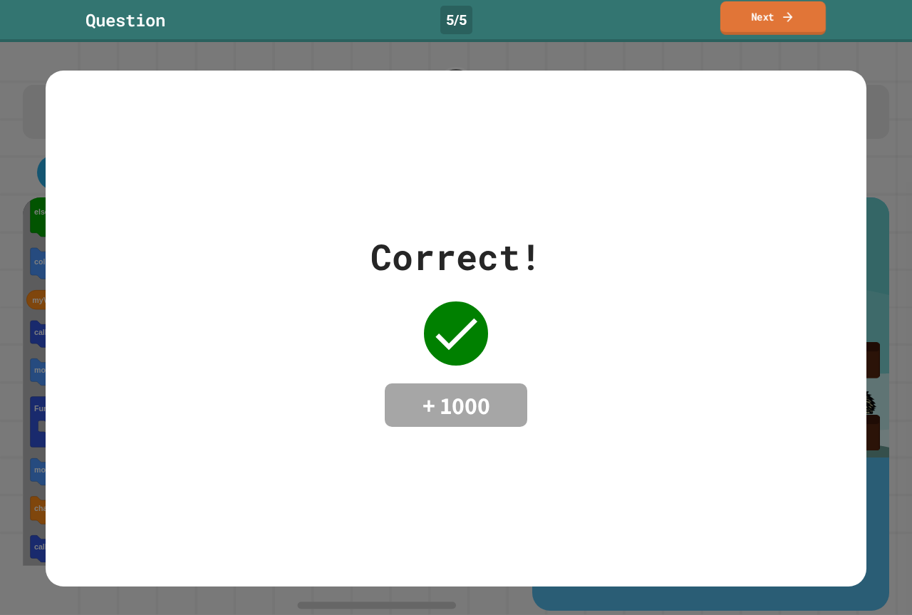
click at [768, 33] on link "Next" at bounding box center [772, 17] width 105 height 33
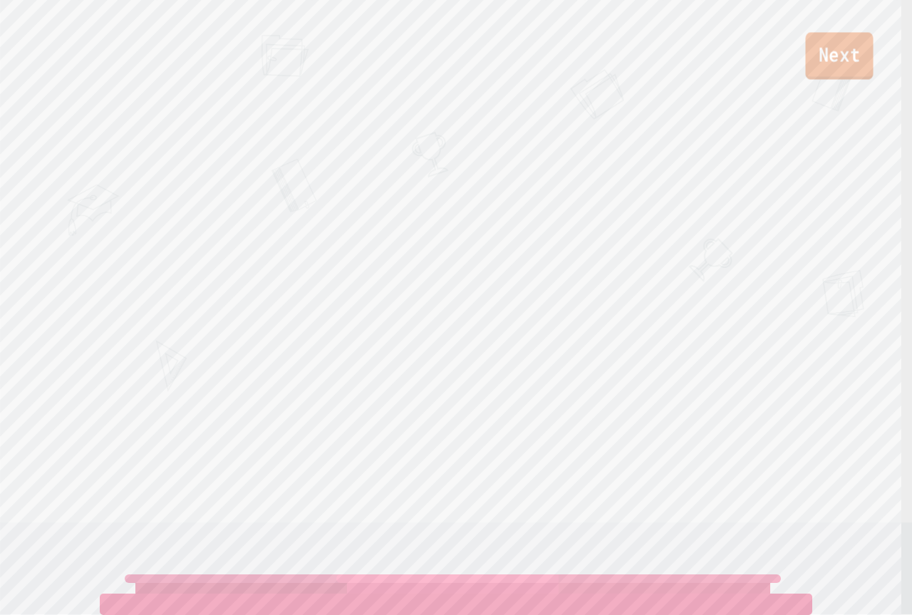
click at [830, 74] on link "Next" at bounding box center [839, 55] width 68 height 47
